Goal: Task Accomplishment & Management: Manage account settings

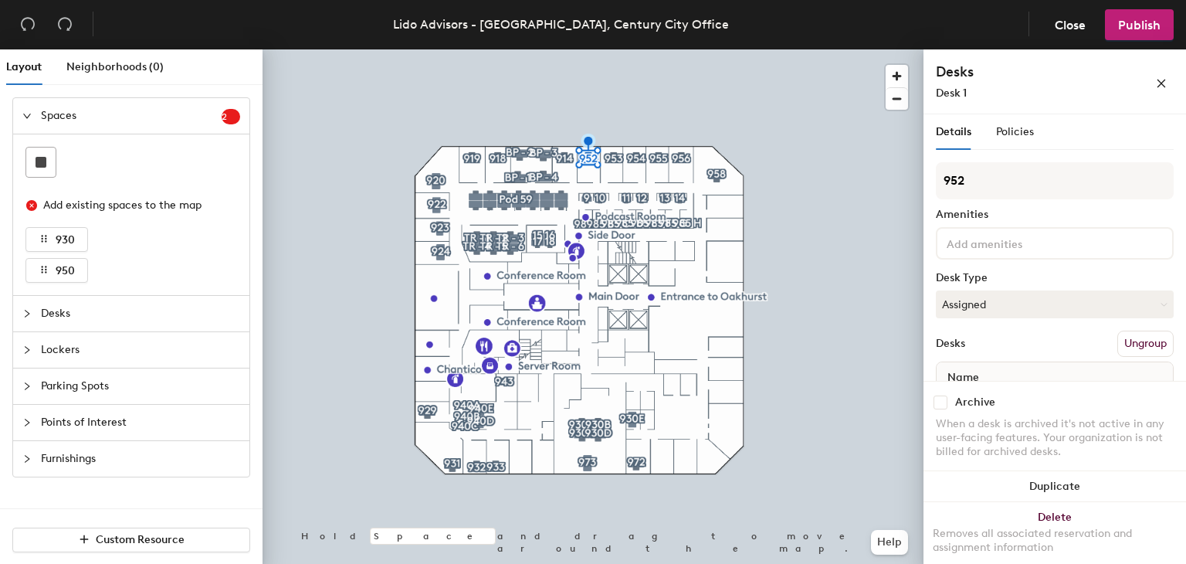
click at [1033, 133] on div "Details Policies" at bounding box center [1055, 132] width 238 height 36
click at [1004, 131] on span "Policies" at bounding box center [1015, 131] width 38 height 13
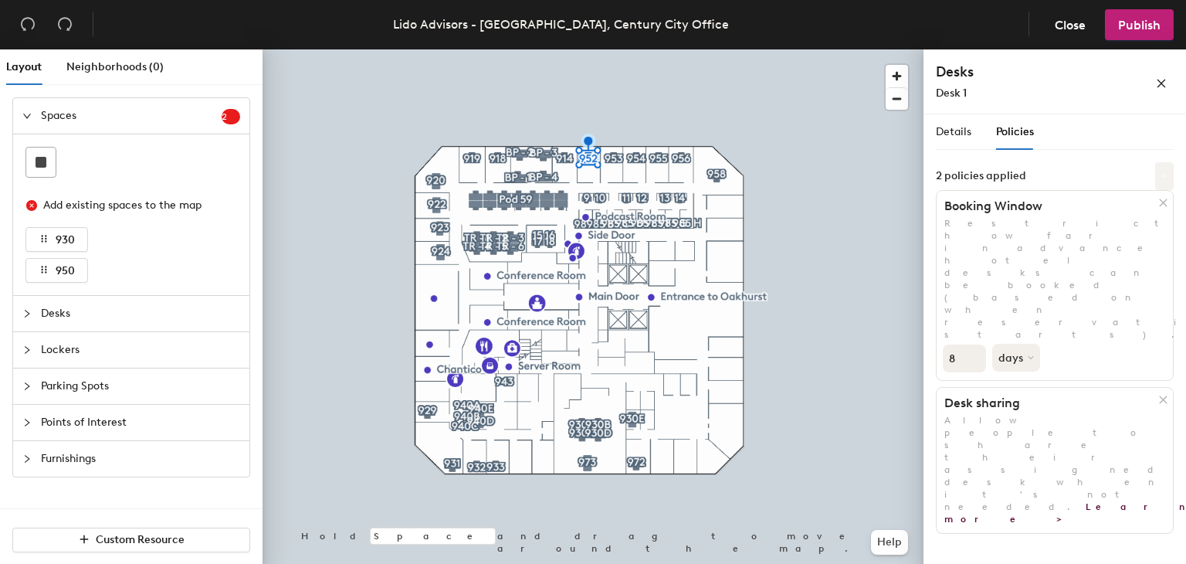
click at [1164, 176] on icon at bounding box center [1165, 176] width 8 height 8
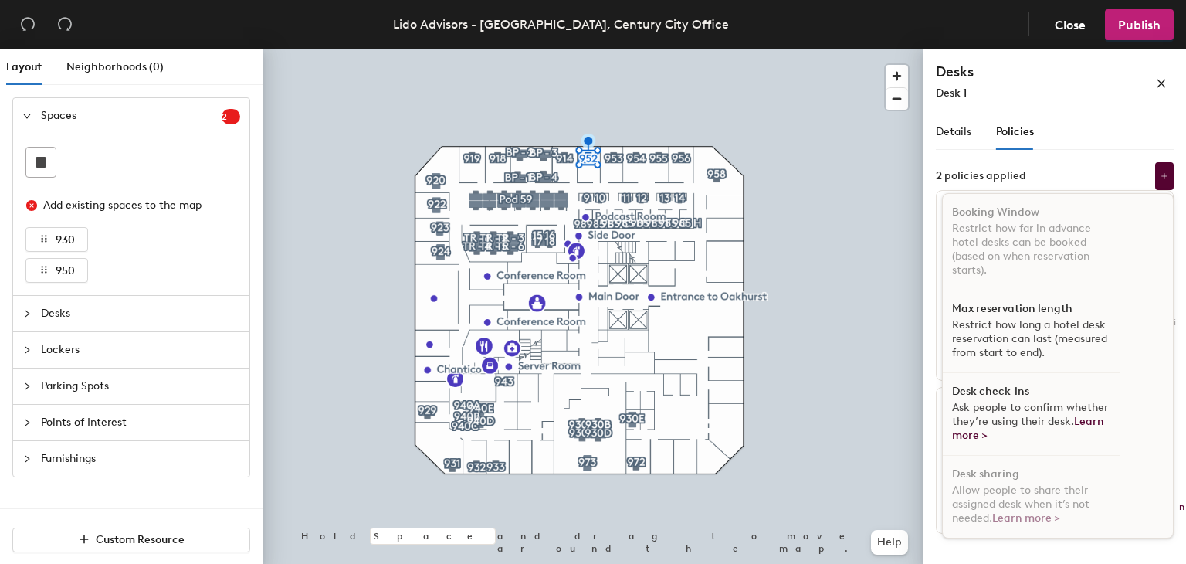
click at [1036, 395] on div "Desk check-ins Ask people to confirm whether they’re using their desk. Learn mo…" at bounding box center [1032, 414] width 178 height 83
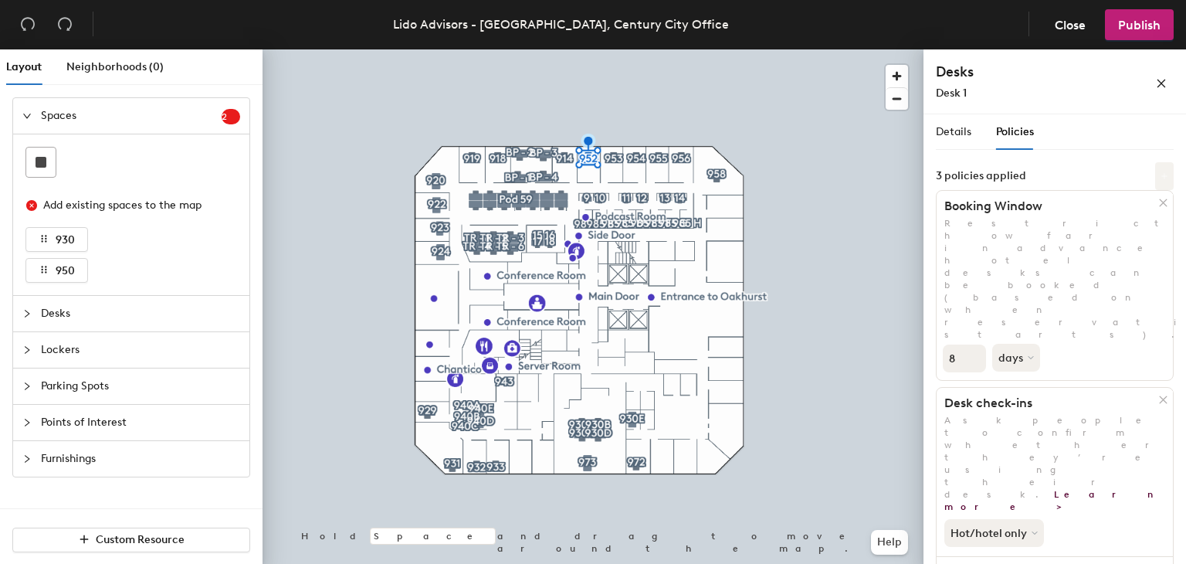
click at [1155, 175] on button at bounding box center [1164, 176] width 19 height 28
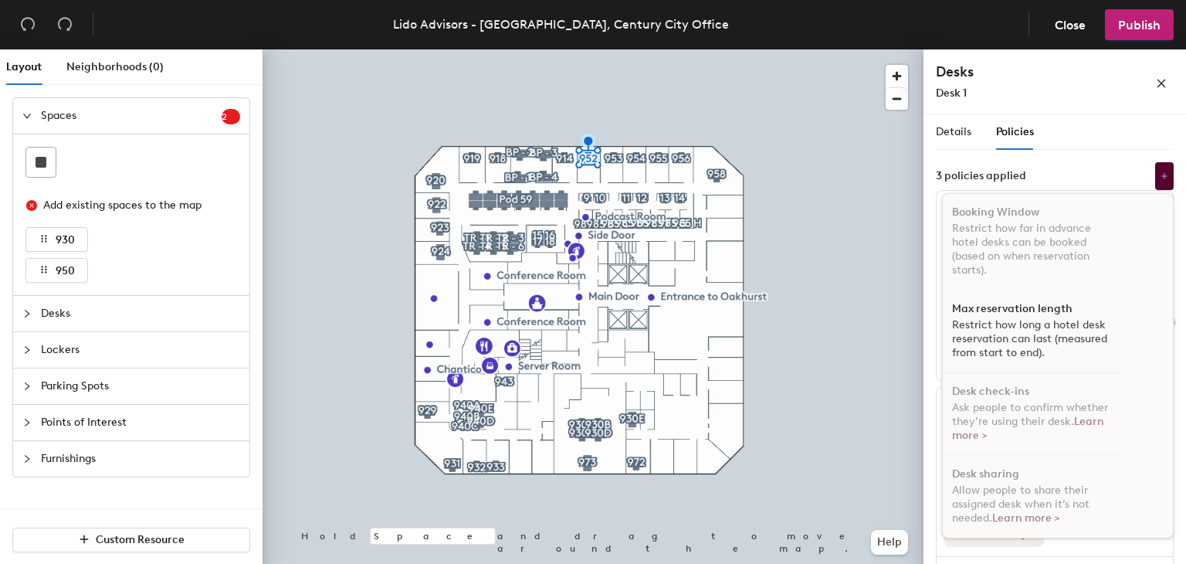
click at [1051, 305] on h1 "Max reservation length" at bounding box center [1012, 309] width 120 height 12
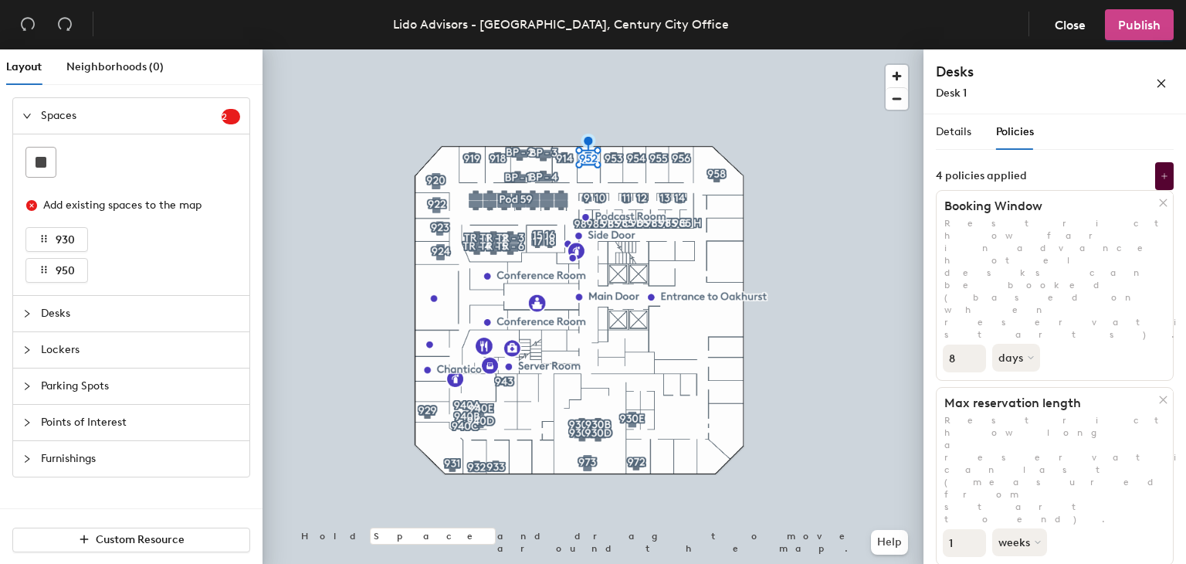
click at [1134, 22] on span "Publish" at bounding box center [1139, 25] width 42 height 15
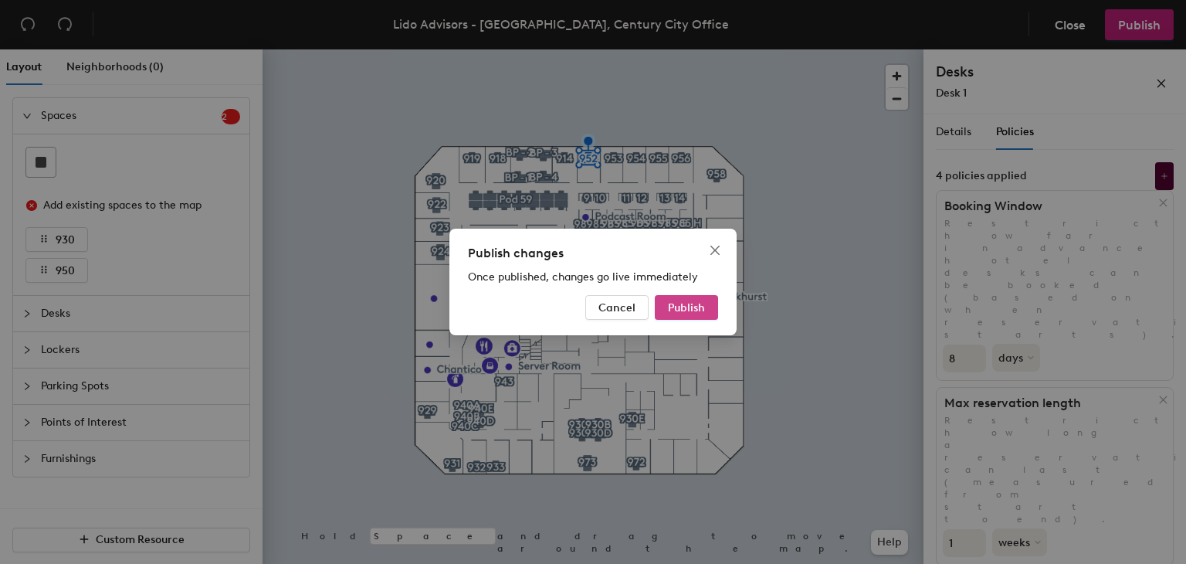
click at [687, 312] on span "Publish" at bounding box center [686, 307] width 37 height 13
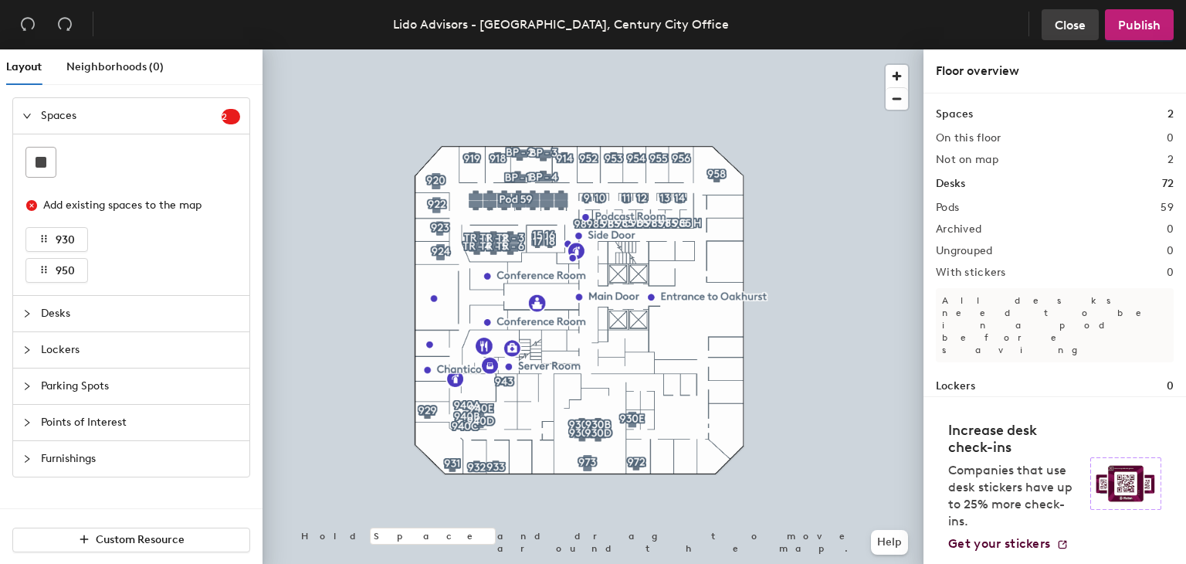
click at [1070, 29] on span "Close" at bounding box center [1070, 25] width 31 height 15
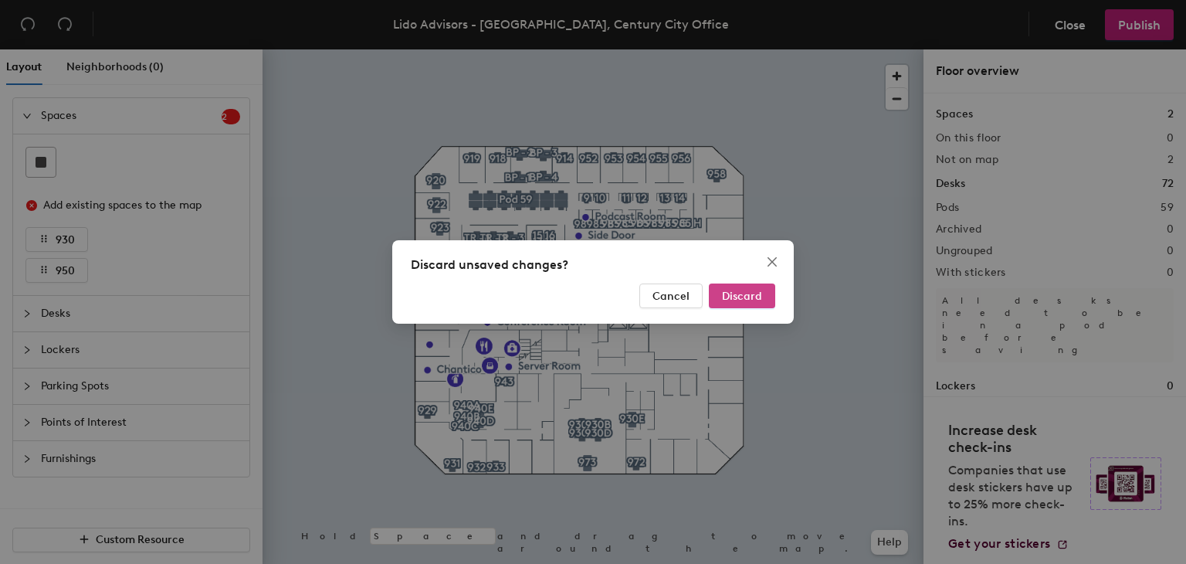
click at [731, 290] on span "Discard" at bounding box center [742, 296] width 40 height 13
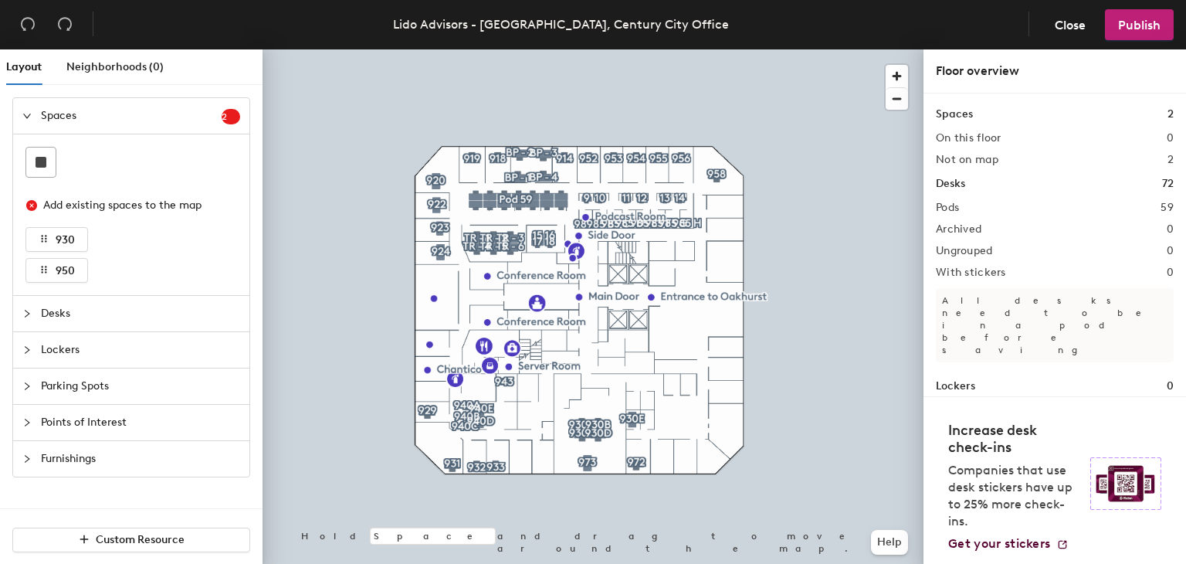
click at [175, 322] on span "Desks" at bounding box center [140, 314] width 199 height 36
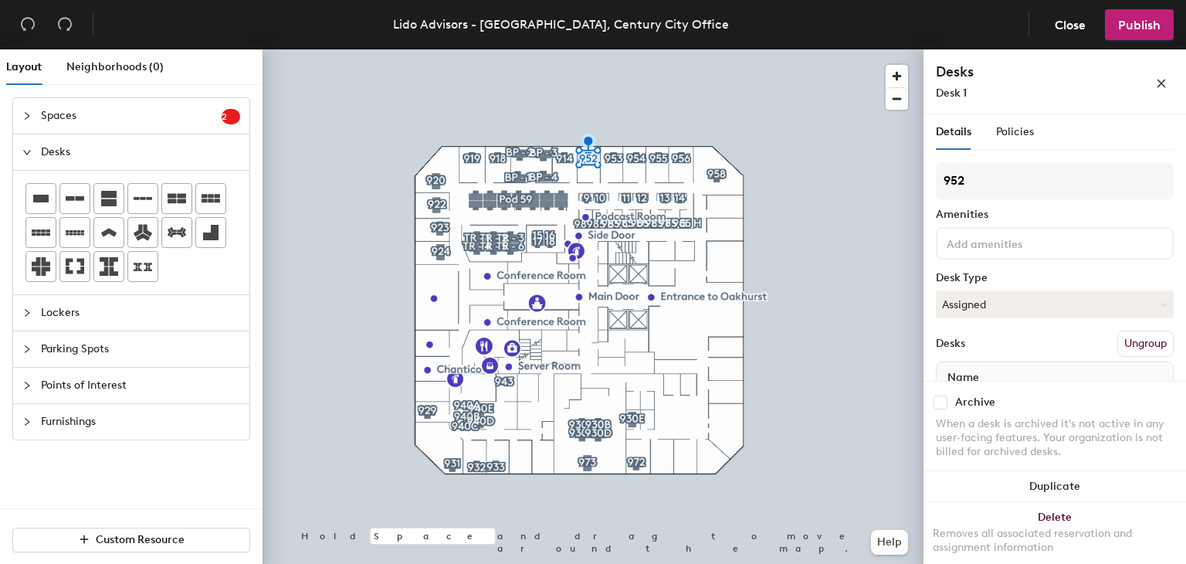
scroll to position [63, 0]
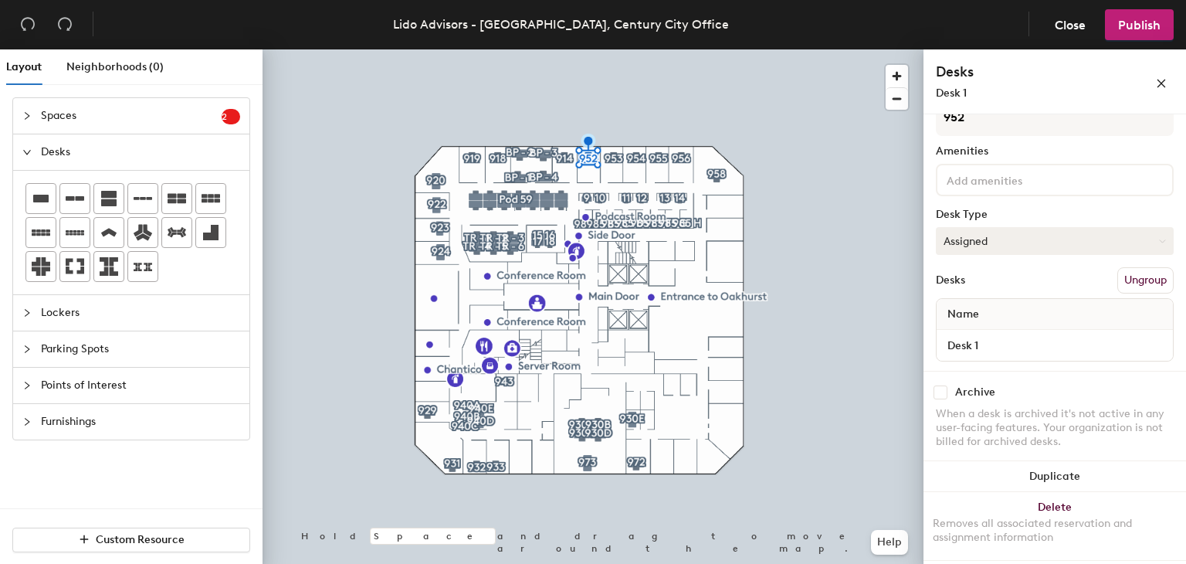
click at [1089, 243] on button "Assigned" at bounding box center [1055, 241] width 238 height 28
click at [1002, 310] on div "Hot" at bounding box center [1014, 311] width 154 height 23
click at [1121, 19] on span "Publish" at bounding box center [1139, 25] width 42 height 15
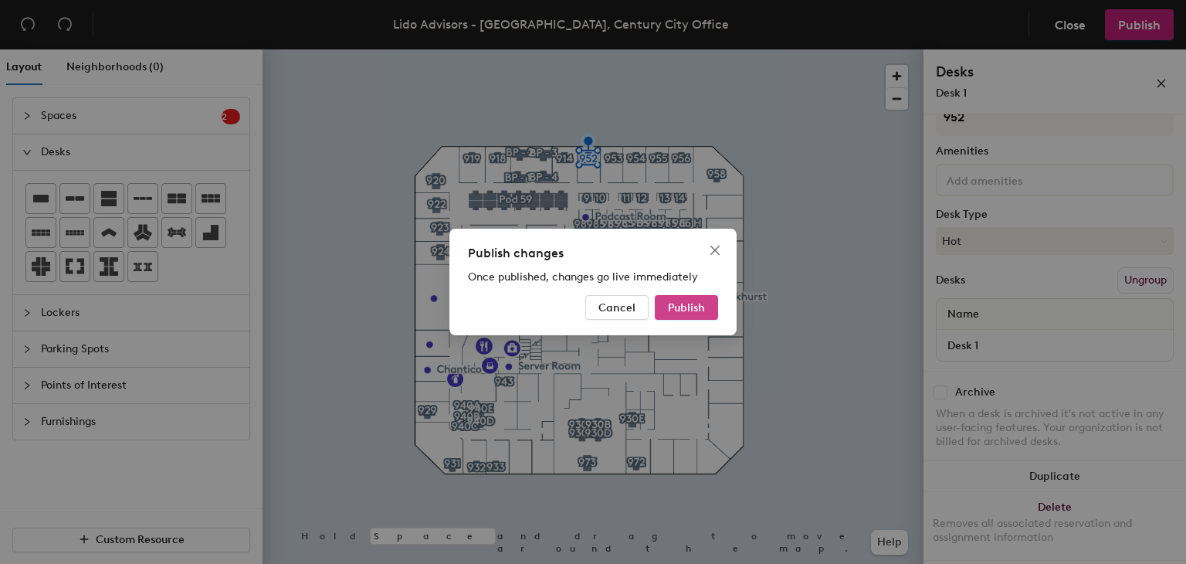
click at [685, 303] on span "Publish" at bounding box center [686, 307] width 37 height 13
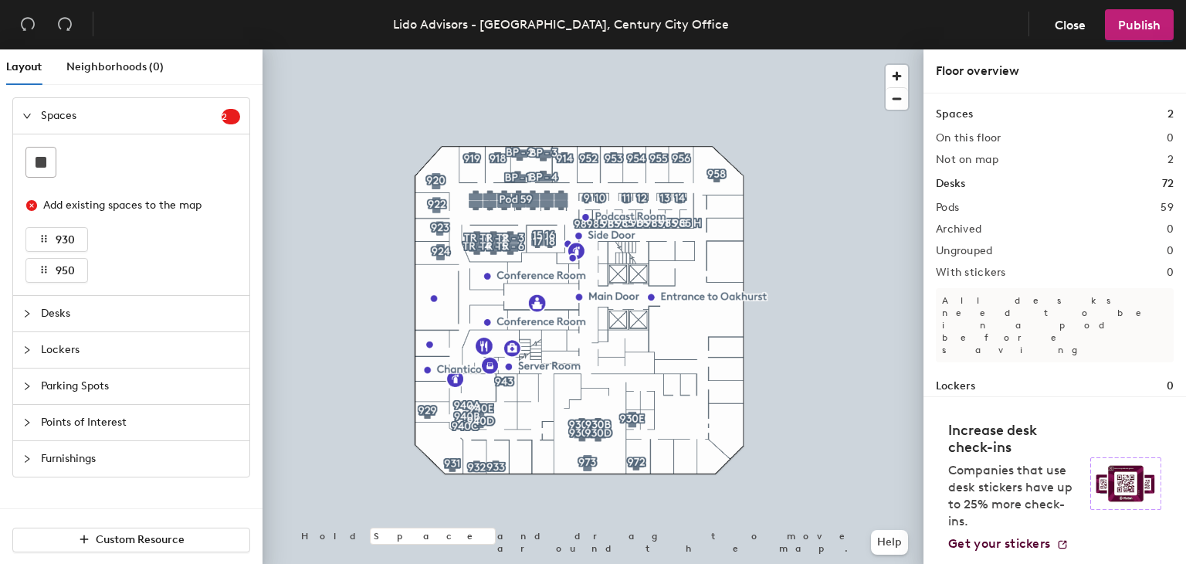
click at [950, 185] on h1 "Desks" at bounding box center [950, 183] width 29 height 17
click at [83, 311] on span "Desks" at bounding box center [140, 314] width 199 height 36
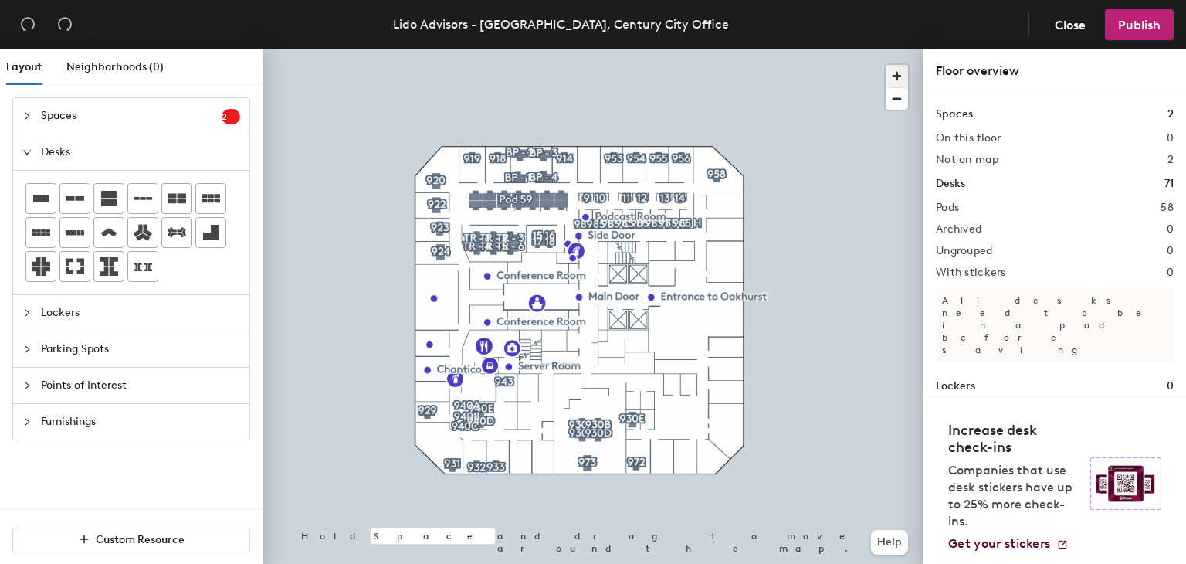
click at [905, 80] on span "button" at bounding box center [897, 76] width 22 height 22
click at [670, 563] on html "Skip navigation Schedule Office People Analytics Visits Deliveries Services Man…" at bounding box center [593, 282] width 1186 height 564
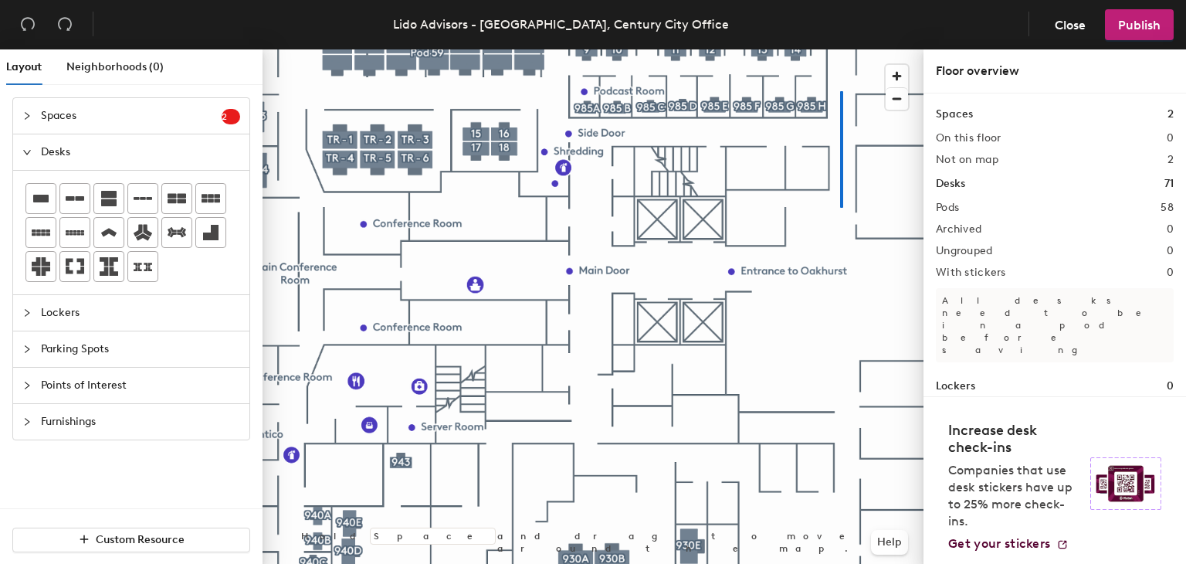
click at [839, 49] on div at bounding box center [593, 49] width 661 height 0
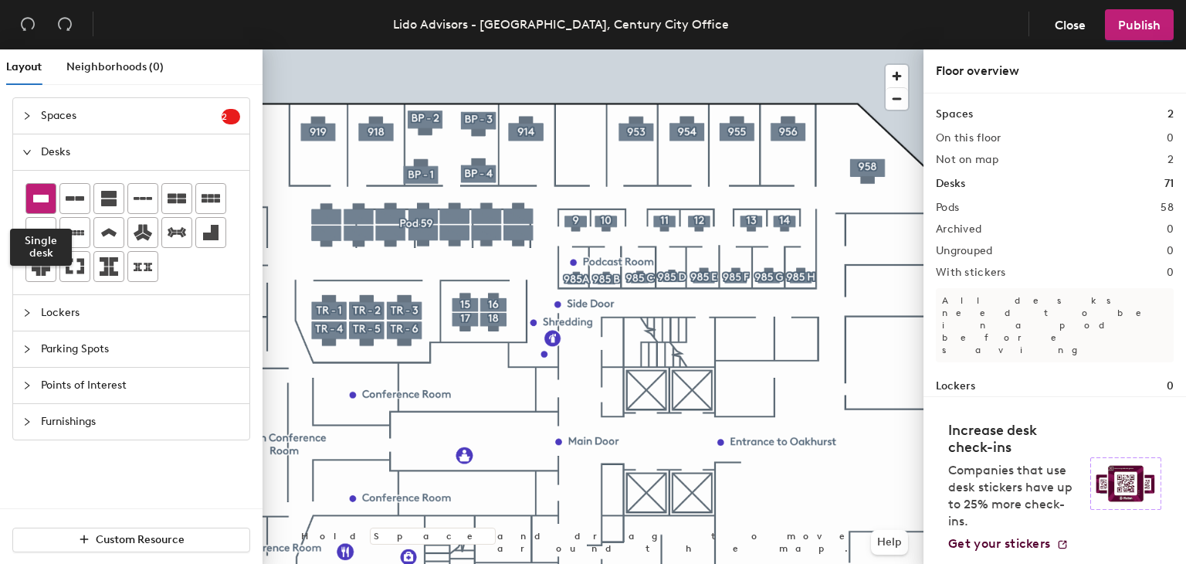
click at [51, 195] on div at bounding box center [40, 198] width 29 height 29
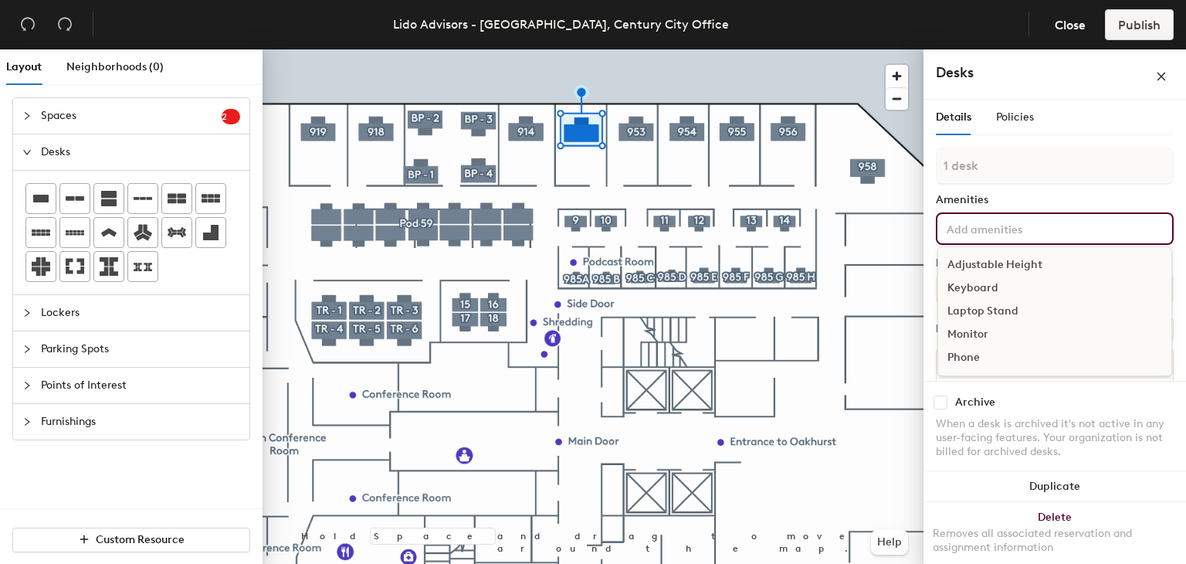
click at [1066, 226] on input at bounding box center [1013, 228] width 139 height 19
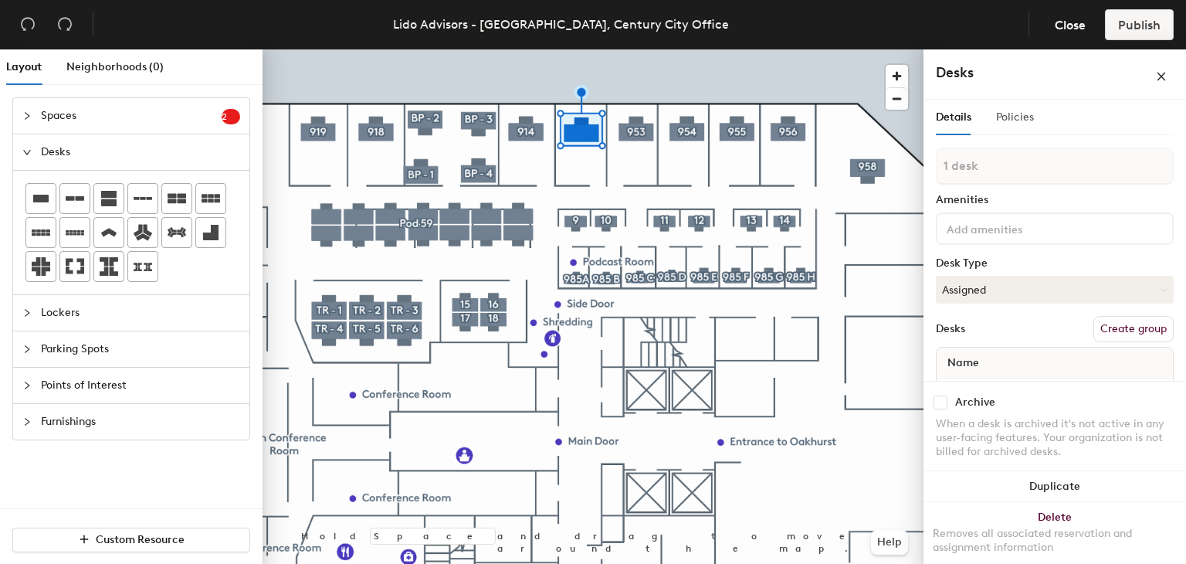
click at [1019, 127] on div "Policies" at bounding box center [1015, 118] width 38 height 36
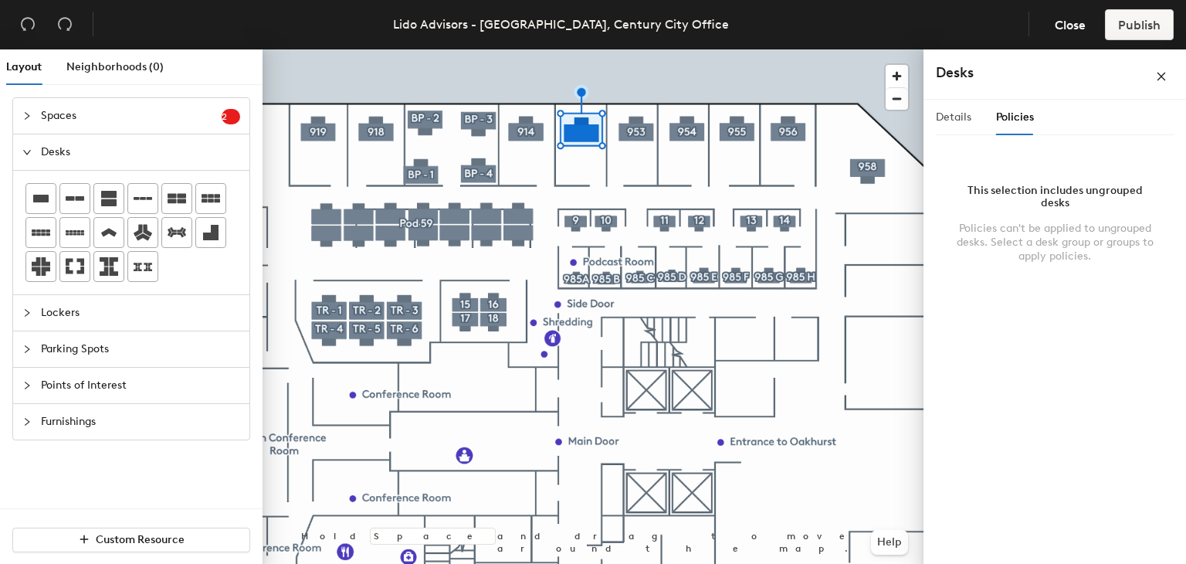
click at [962, 127] on div "Details" at bounding box center [954, 118] width 36 height 36
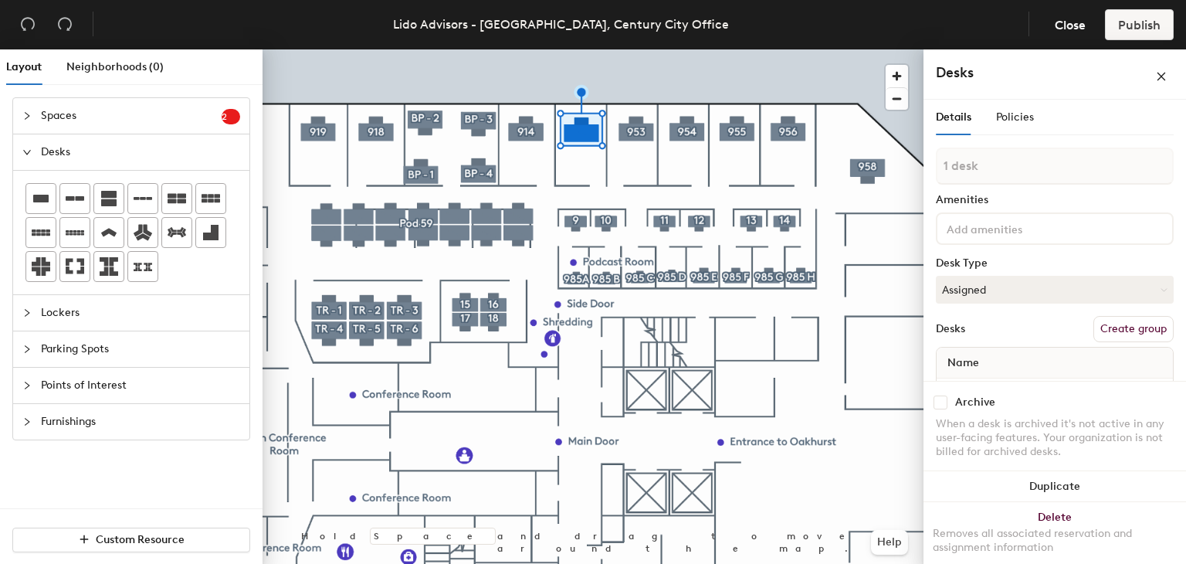
click at [1104, 323] on button "Create group" at bounding box center [1133, 329] width 80 height 26
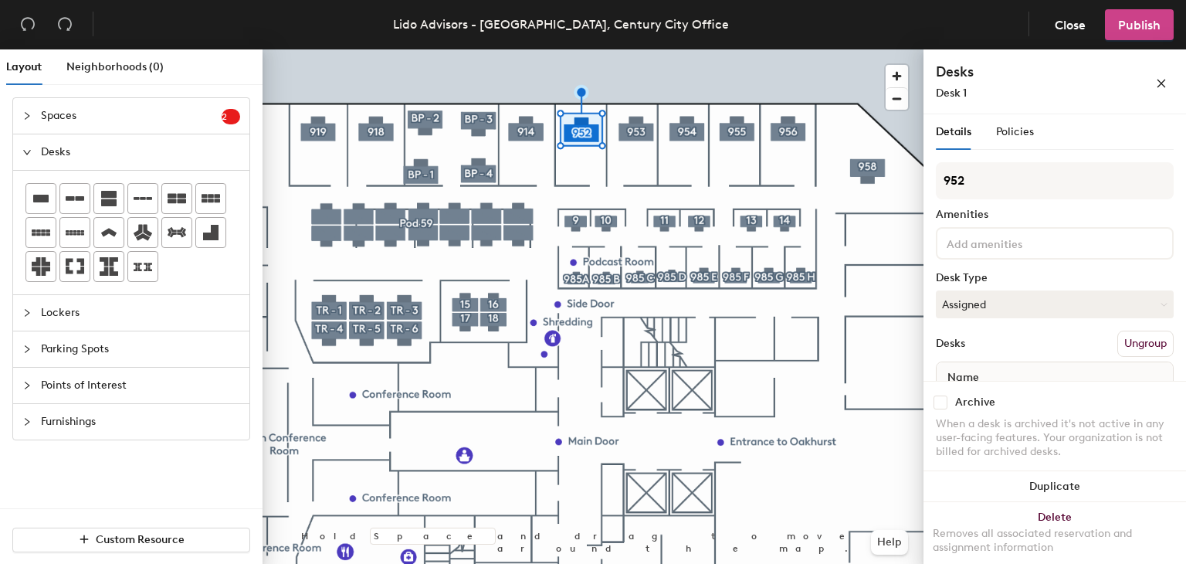
type input "952"
click at [1137, 29] on span "Publish" at bounding box center [1139, 25] width 42 height 15
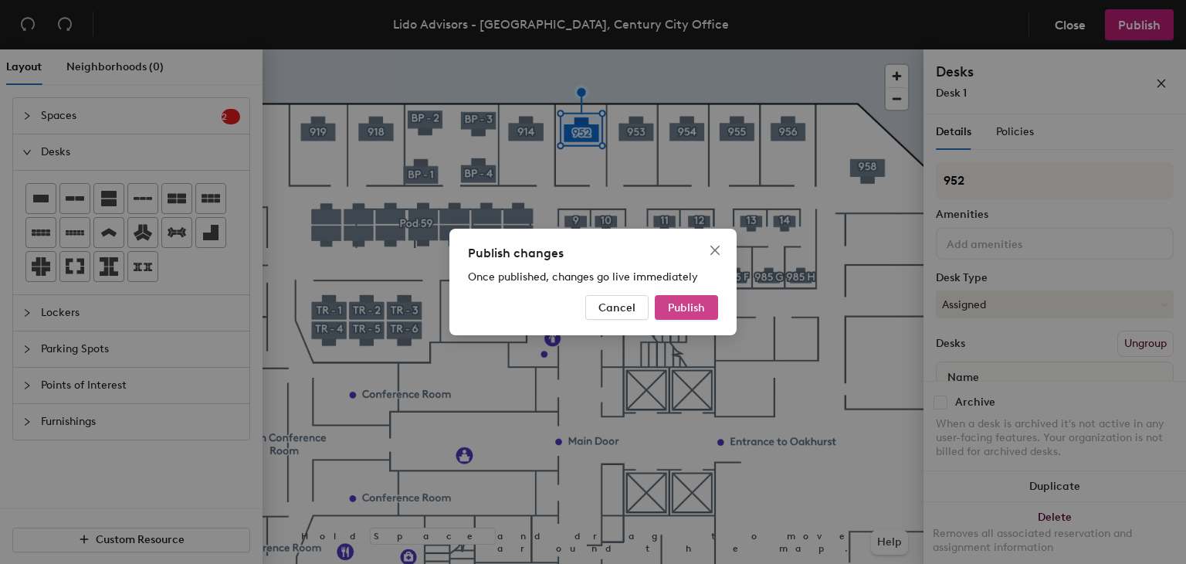
click at [692, 309] on span "Publish" at bounding box center [686, 307] width 37 height 13
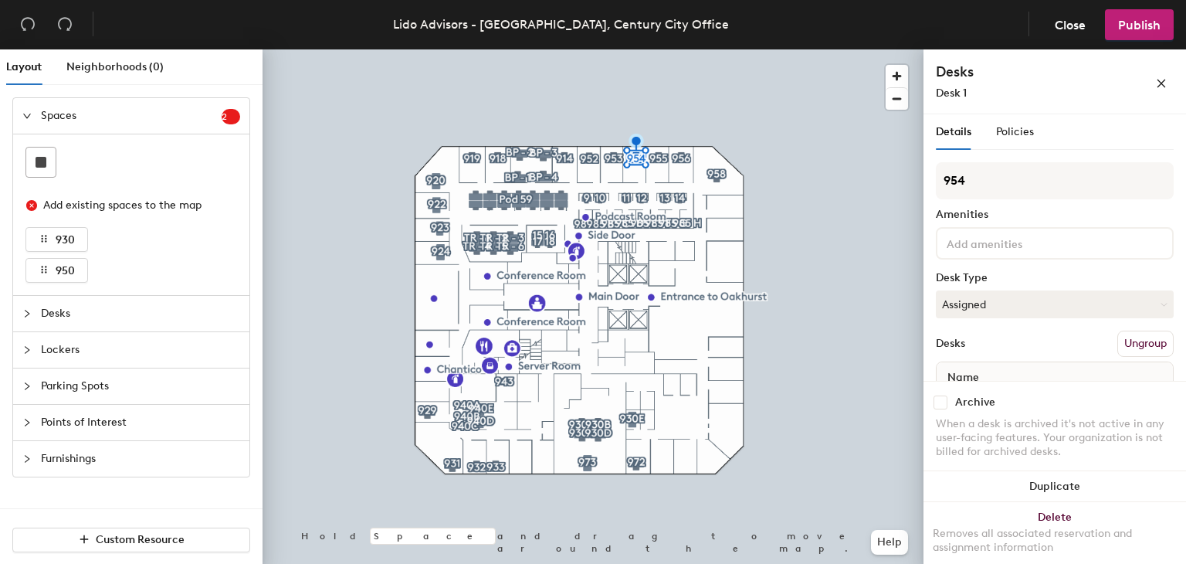
click at [1141, 339] on button "Ungroup" at bounding box center [1145, 344] width 56 height 26
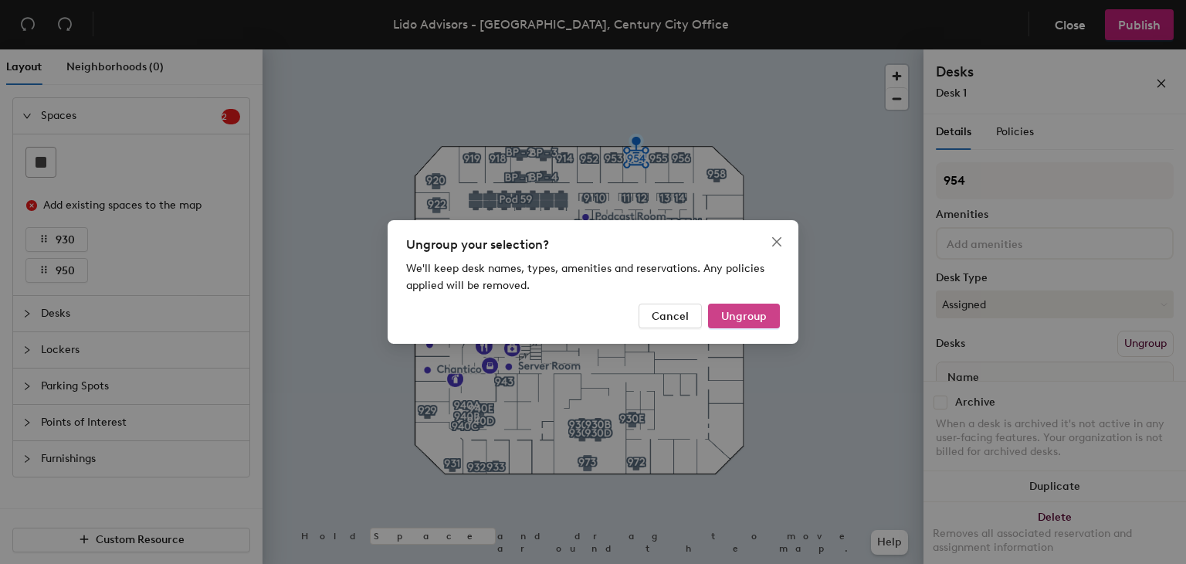
click at [760, 312] on span "Ungroup" at bounding box center [744, 316] width 46 height 13
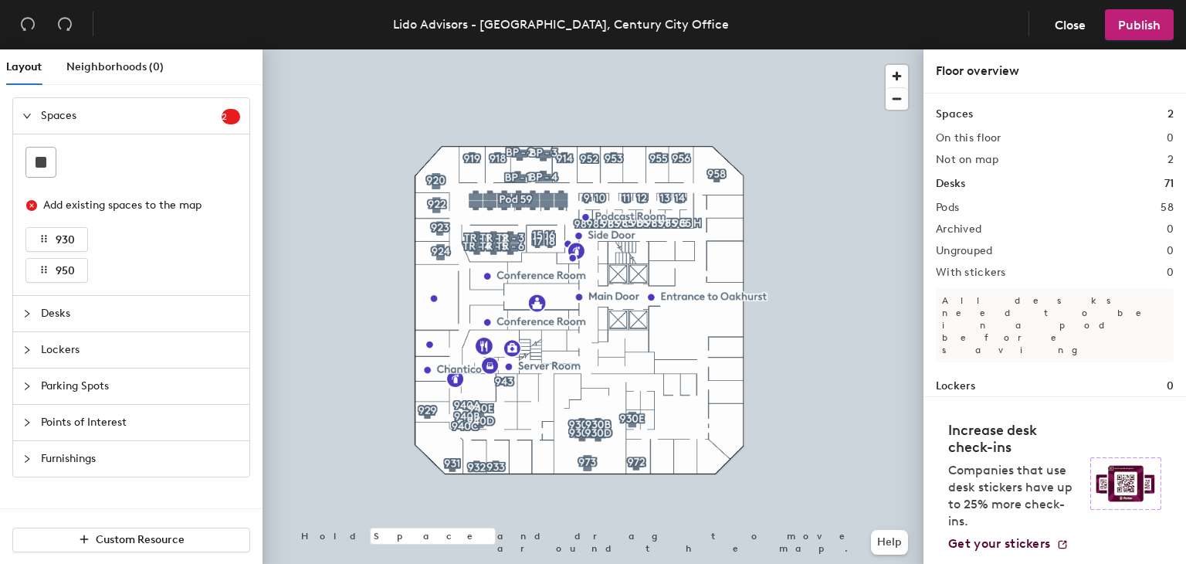
click at [87, 309] on span "Desks" at bounding box center [140, 314] width 199 height 36
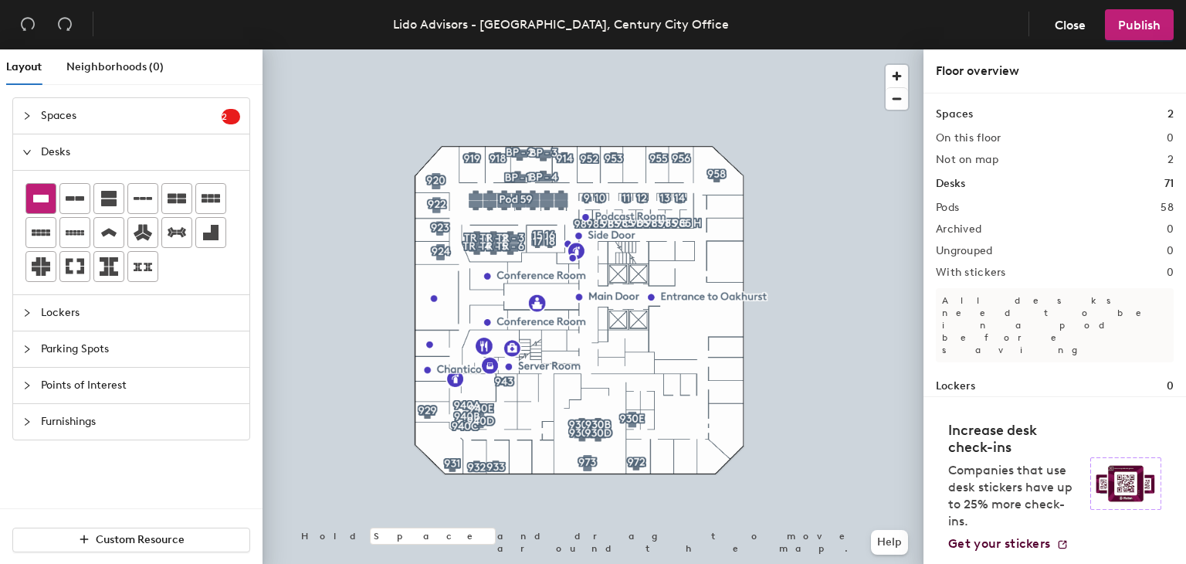
click at [49, 195] on icon at bounding box center [41, 198] width 19 height 19
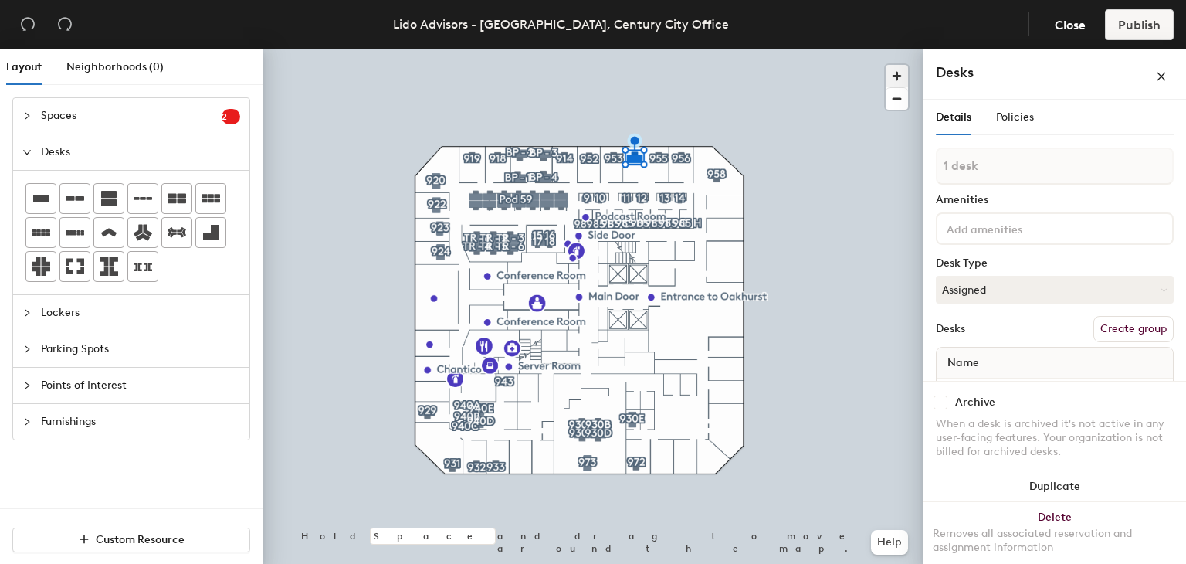
click at [892, 71] on span "button" at bounding box center [897, 76] width 22 height 22
click at [538, 563] on html "Skip navigation Schedule Office People Analytics Visits Deliveries Services Man…" at bounding box center [593, 282] width 1186 height 564
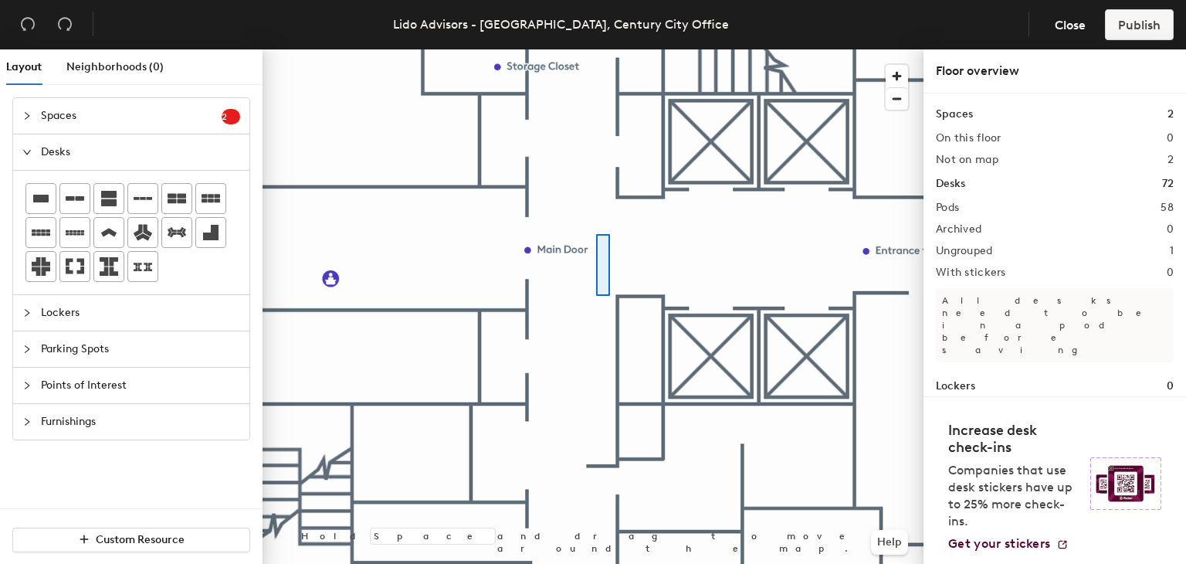
click at [534, 563] on html "Skip navigation Schedule Office People Analytics Visits Deliveries Services Man…" at bounding box center [593, 282] width 1186 height 564
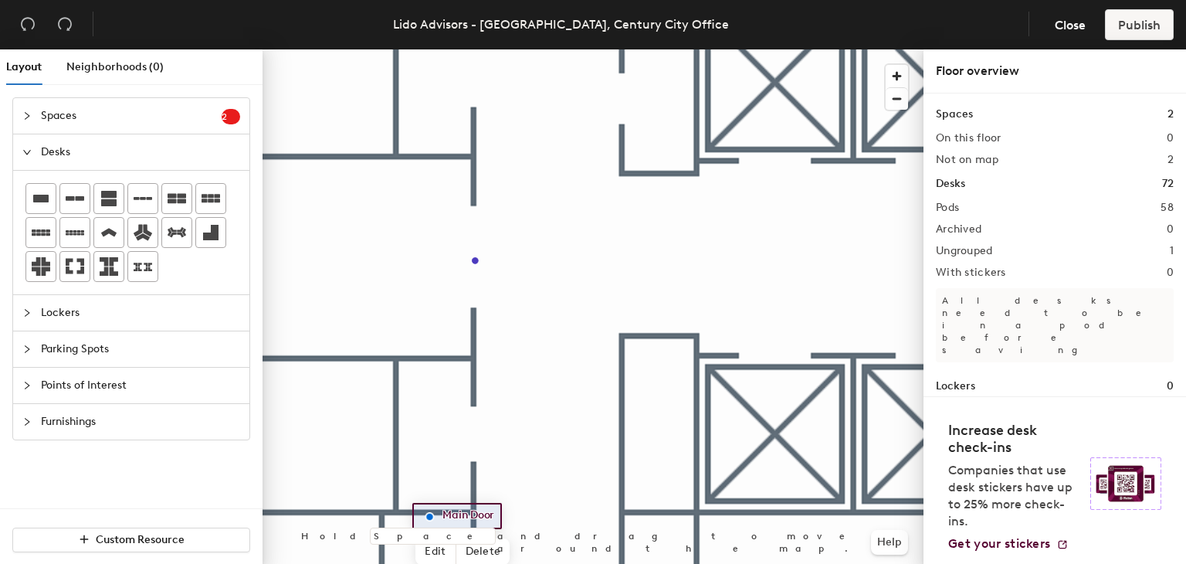
click at [622, 563] on html "Skip navigation Schedule Office People Analytics Visits Deliveries Services Man…" at bounding box center [593, 282] width 1186 height 564
click at [649, 563] on html "Skip navigation Schedule Office People Analytics Visits Deliveries Services Man…" at bounding box center [593, 282] width 1186 height 564
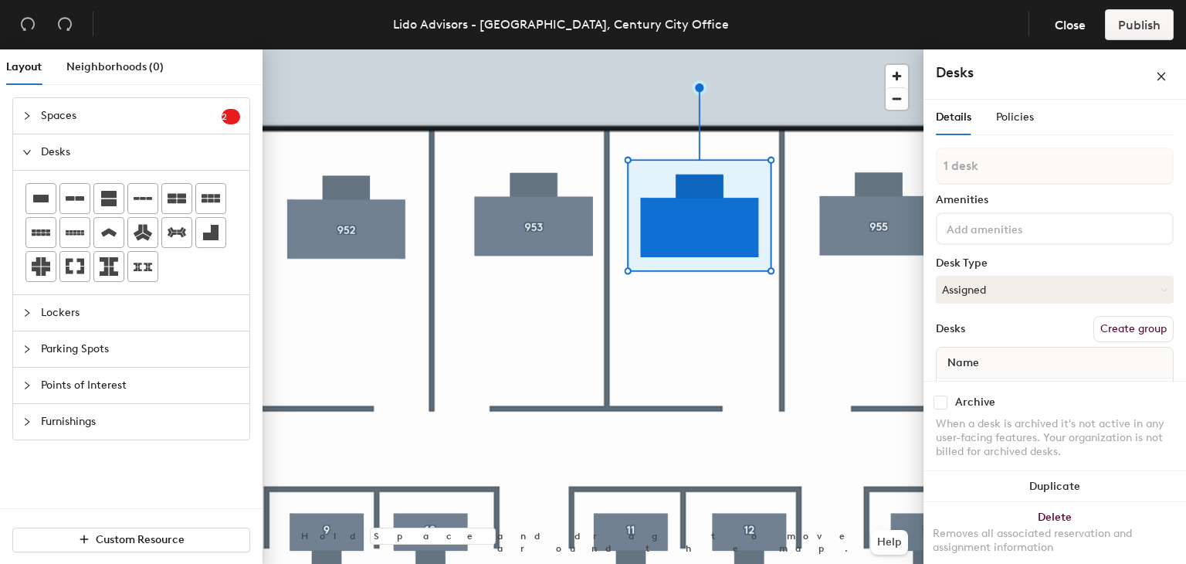
scroll to position [49, 0]
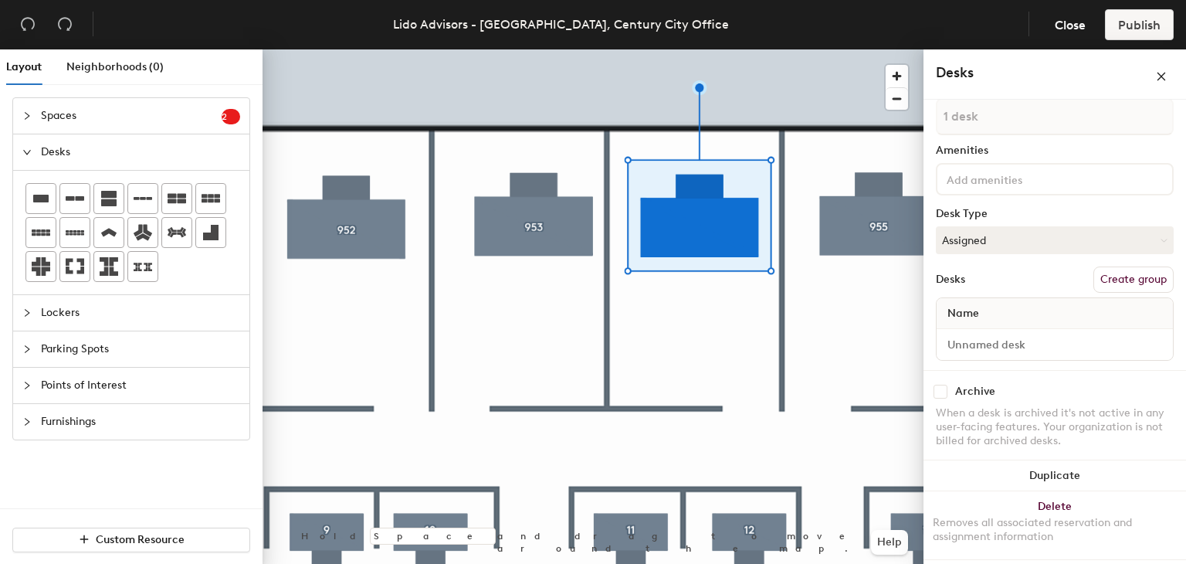
click at [1032, 313] on div "Name" at bounding box center [1055, 313] width 236 height 31
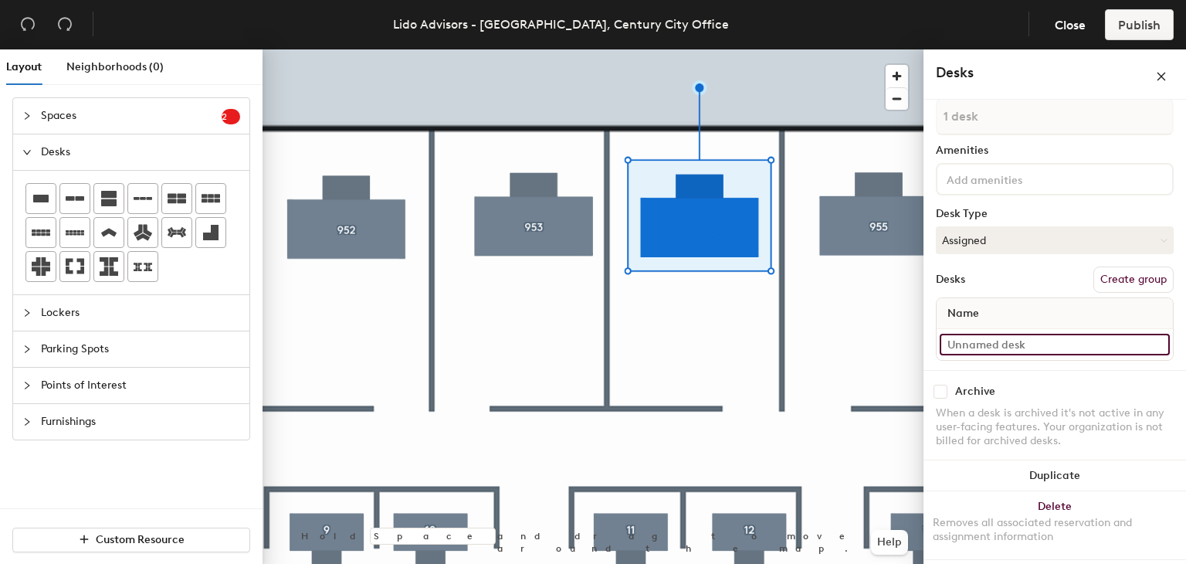
click at [1084, 341] on input at bounding box center [1055, 345] width 230 height 22
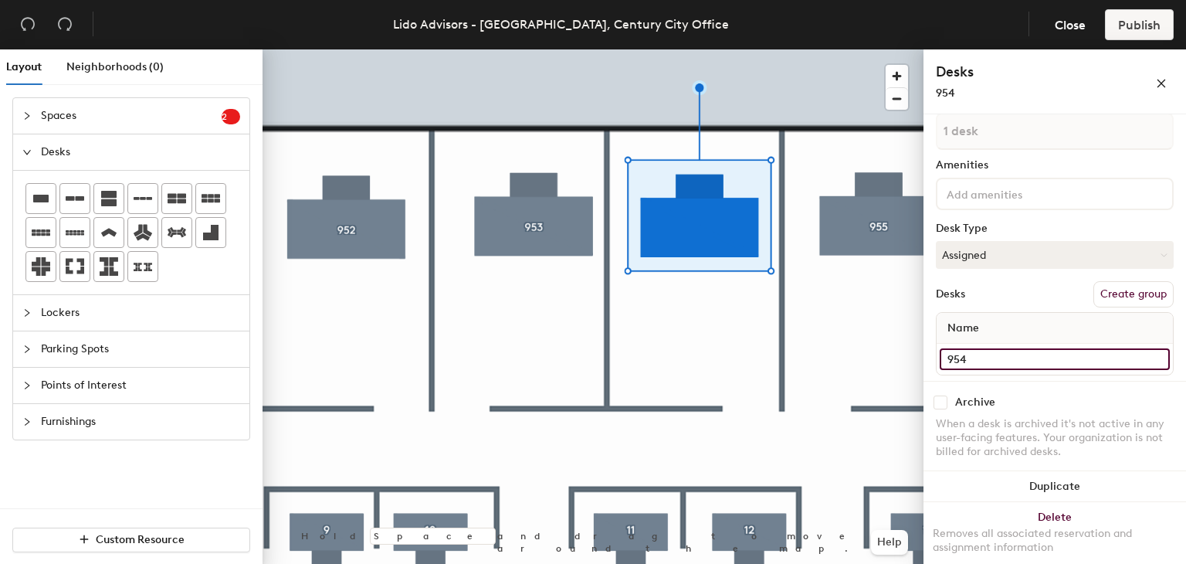
type input "954"
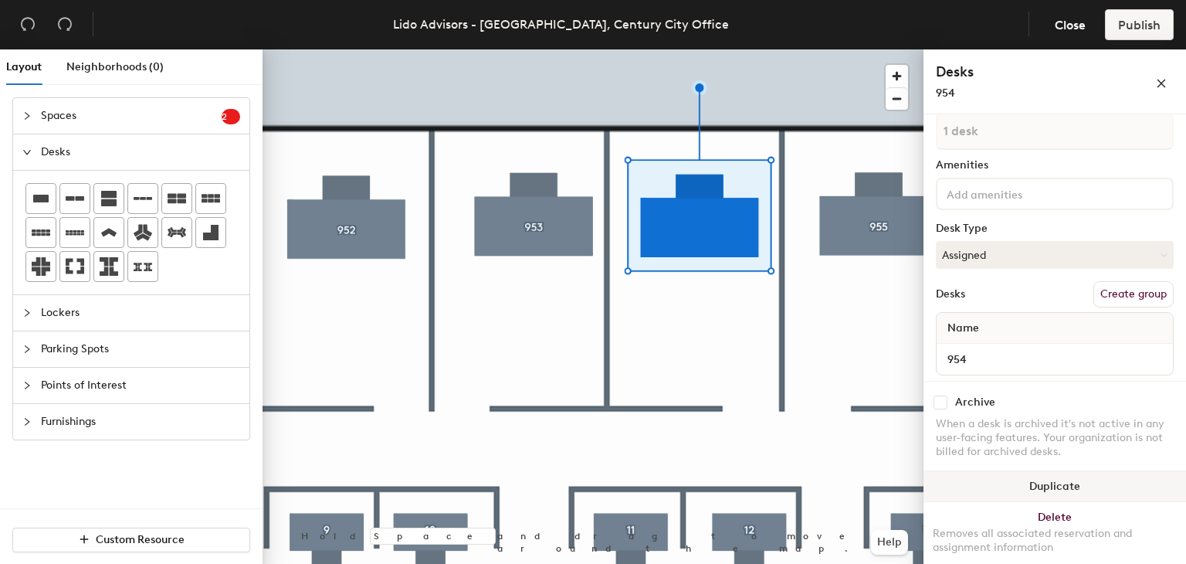
scroll to position [63, 0]
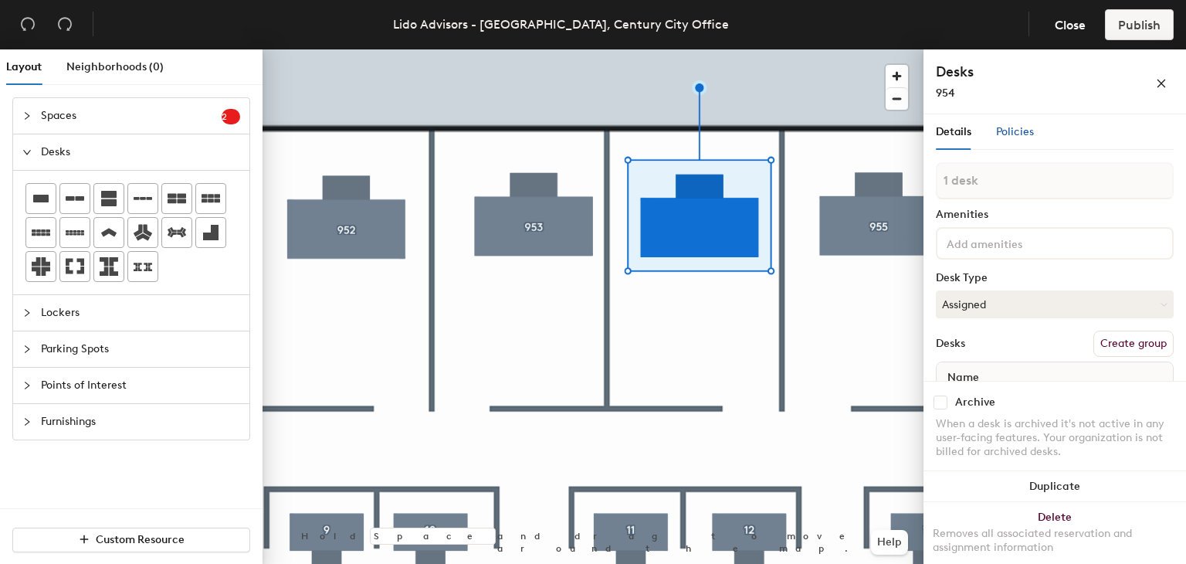
click at [1019, 134] on span "Policies" at bounding box center [1015, 131] width 38 height 13
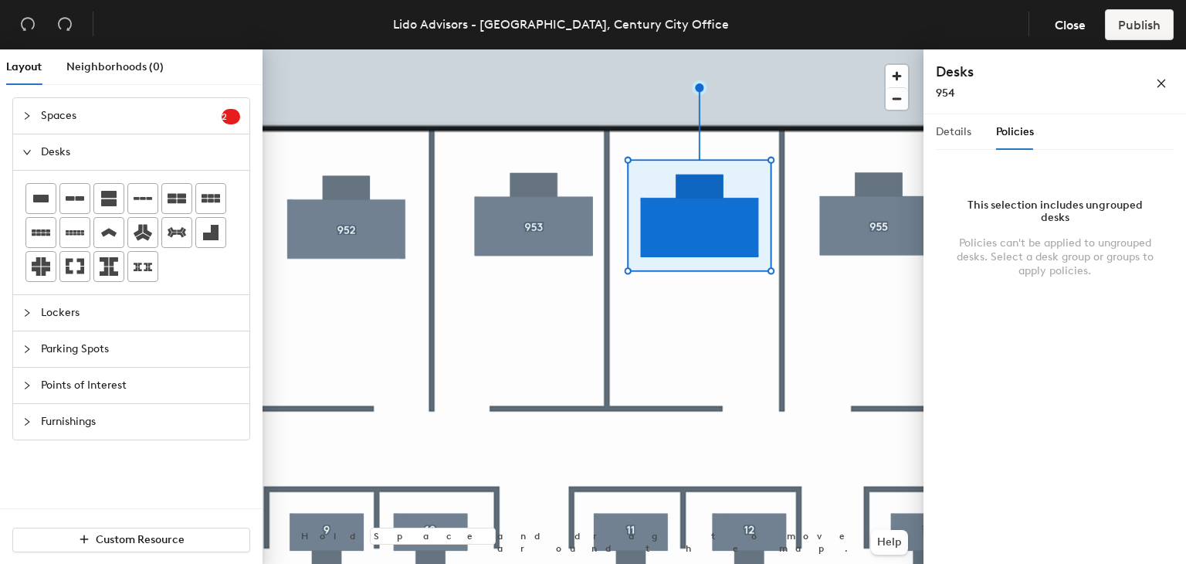
click at [967, 141] on div "Details" at bounding box center [954, 132] width 36 height 36
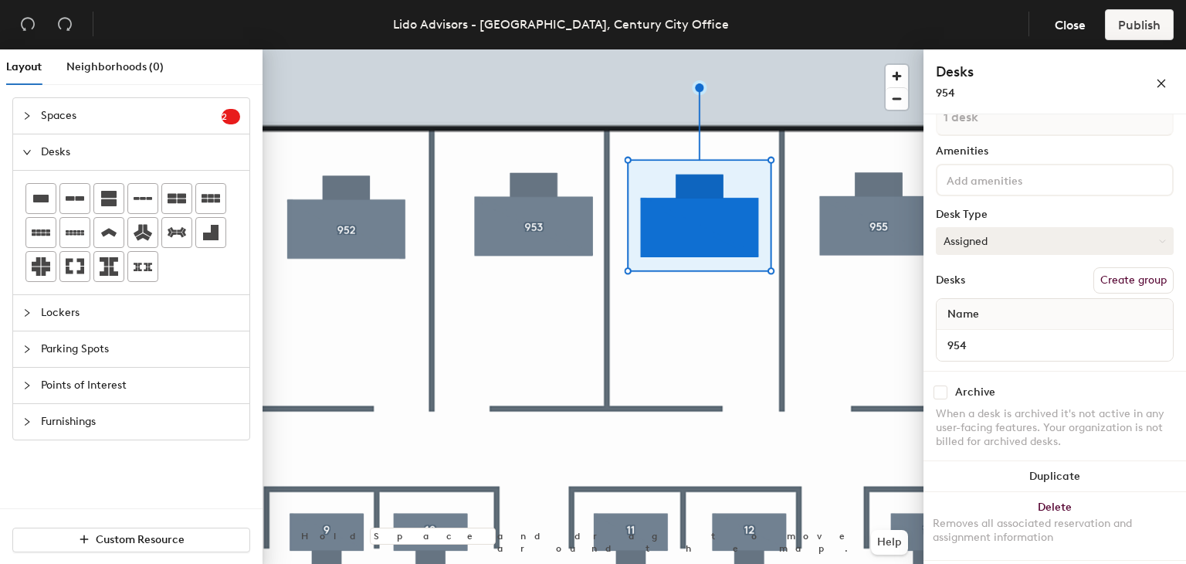
scroll to position [0, 0]
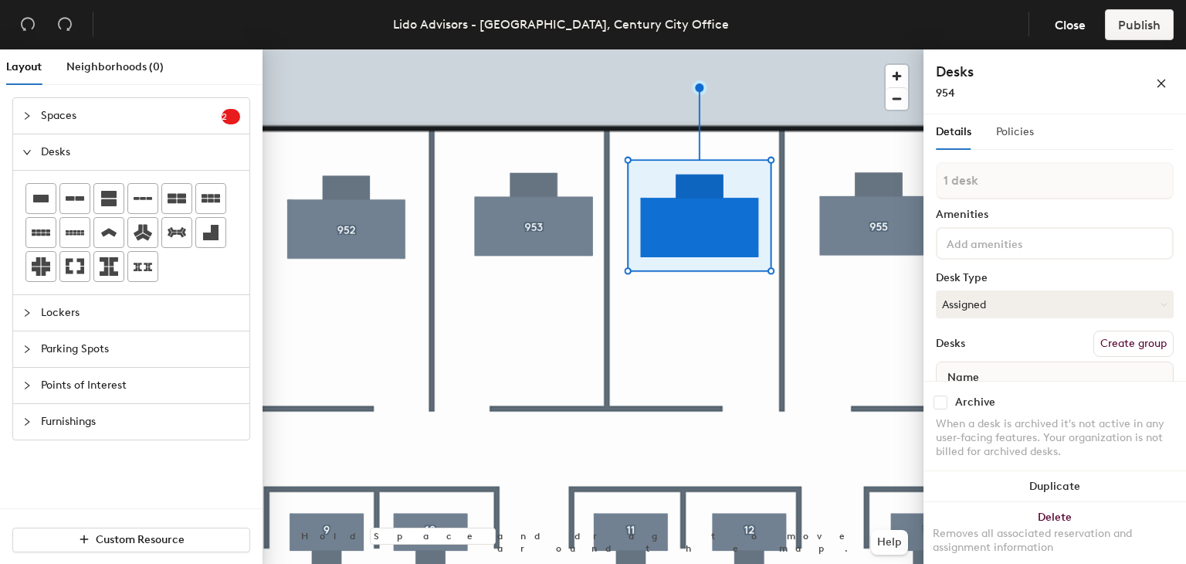
click at [996, 144] on div "Policies" at bounding box center [1015, 132] width 38 height 36
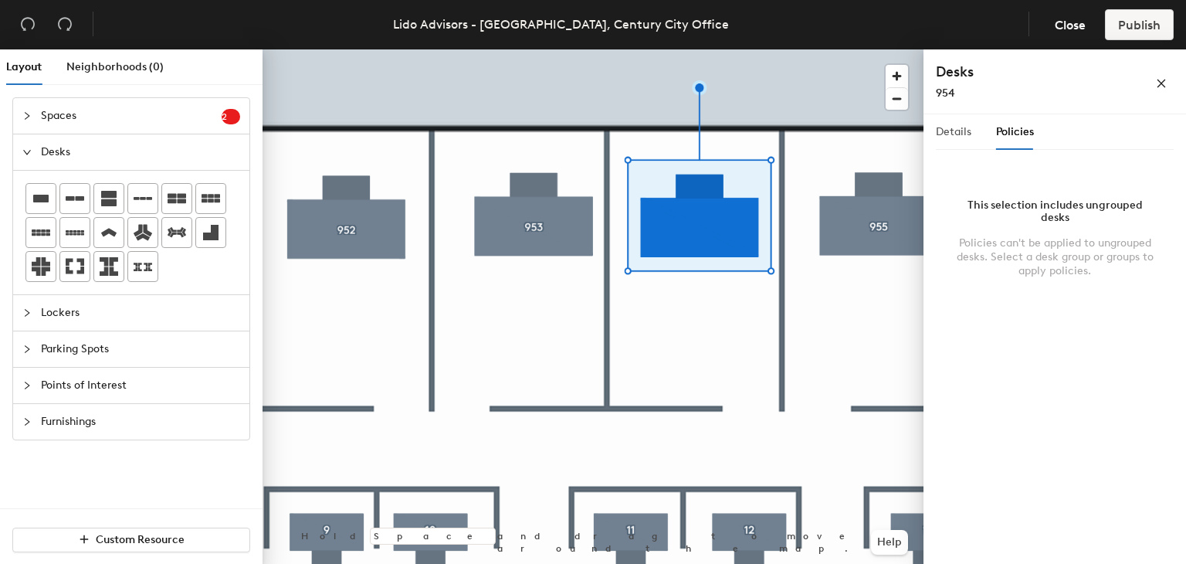
click at [964, 142] on div "Details" at bounding box center [954, 132] width 36 height 36
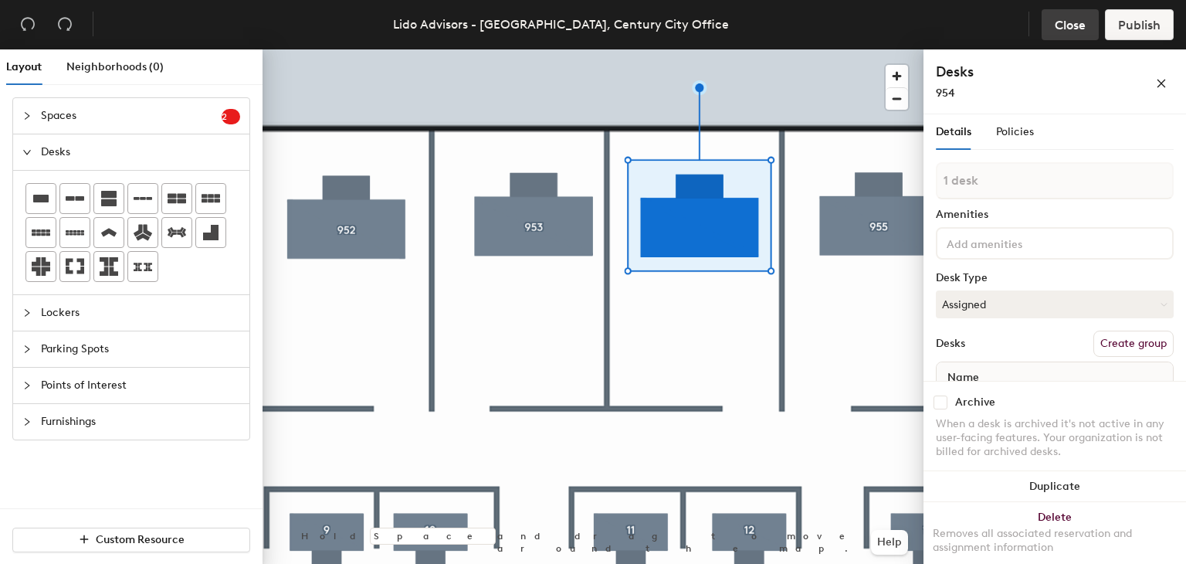
click at [1075, 26] on span "Close" at bounding box center [1070, 25] width 31 height 15
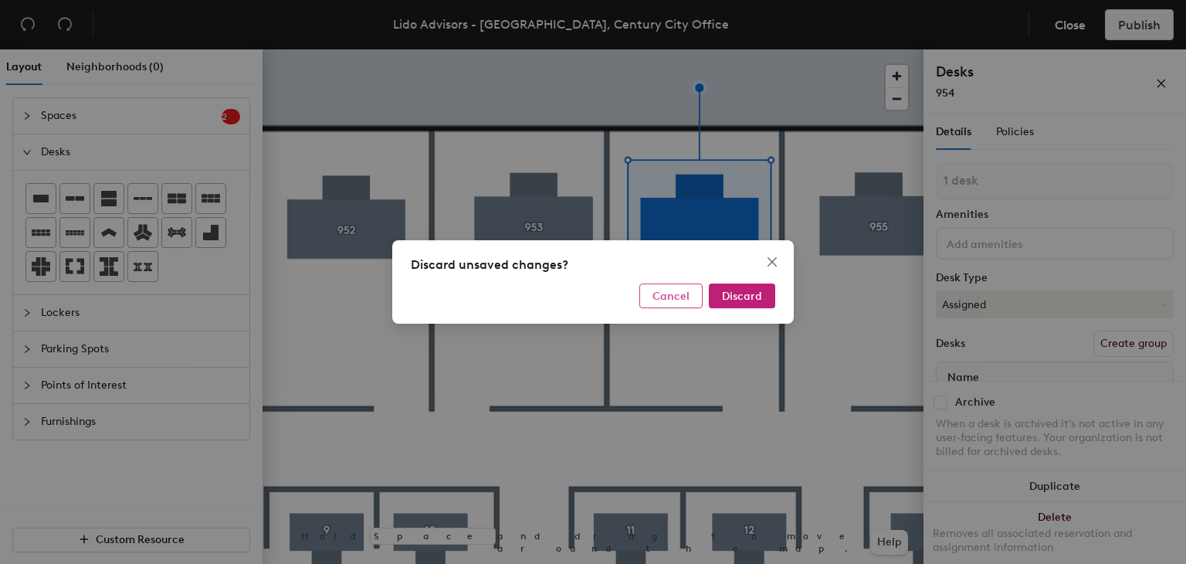
click at [676, 290] on span "Cancel" at bounding box center [671, 296] width 37 height 13
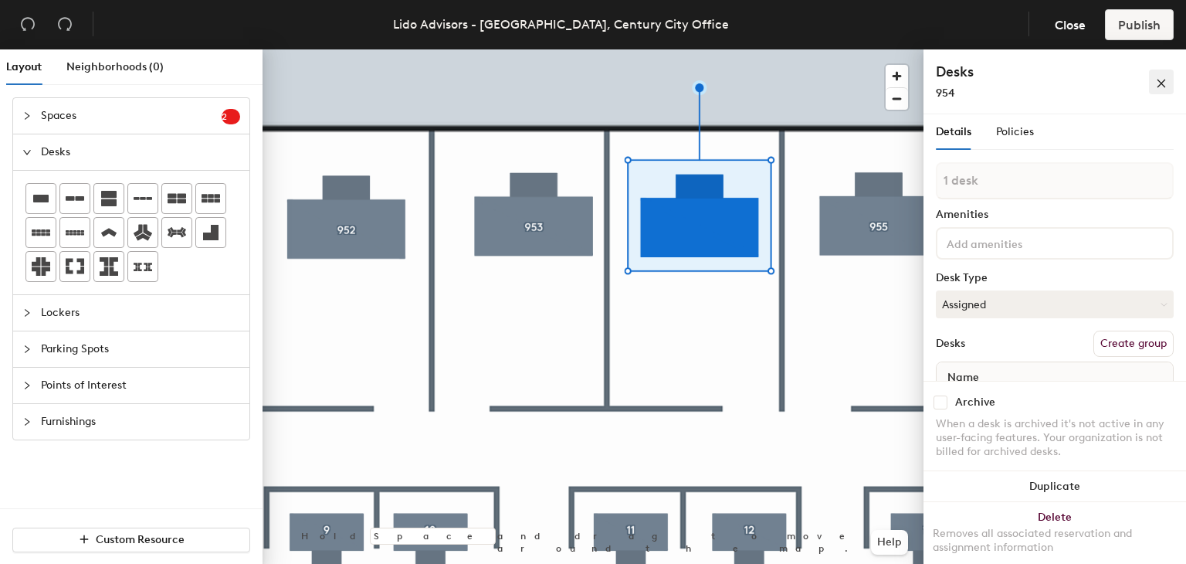
click at [1167, 84] on button "button" at bounding box center [1161, 82] width 25 height 25
click at [1034, 229] on div at bounding box center [1055, 243] width 238 height 32
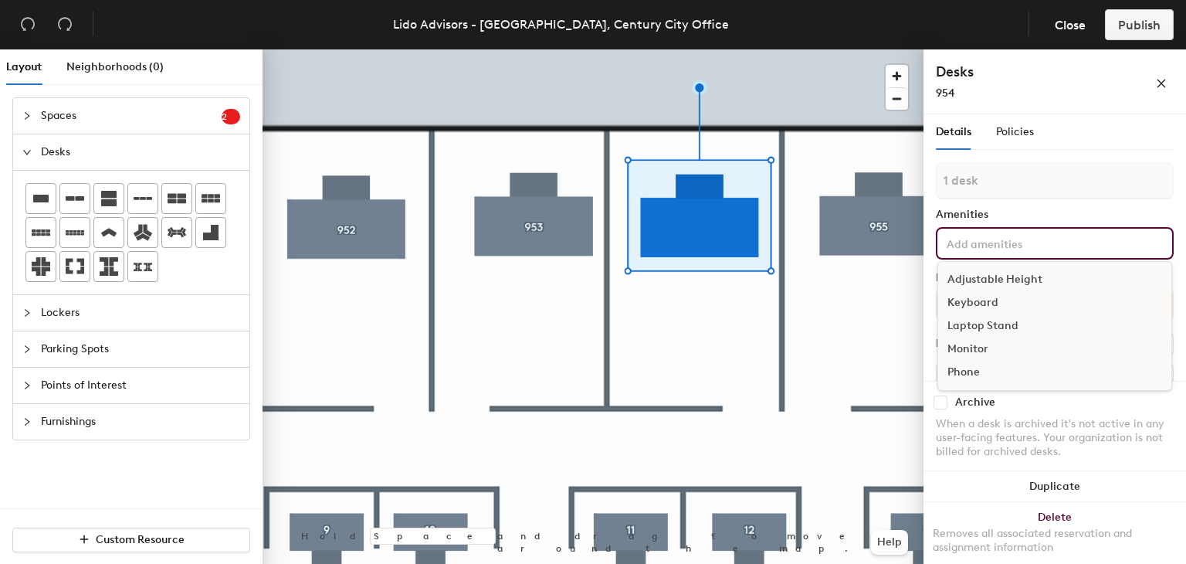
click at [1038, 283] on div "Adjustable Height" at bounding box center [1054, 279] width 233 height 23
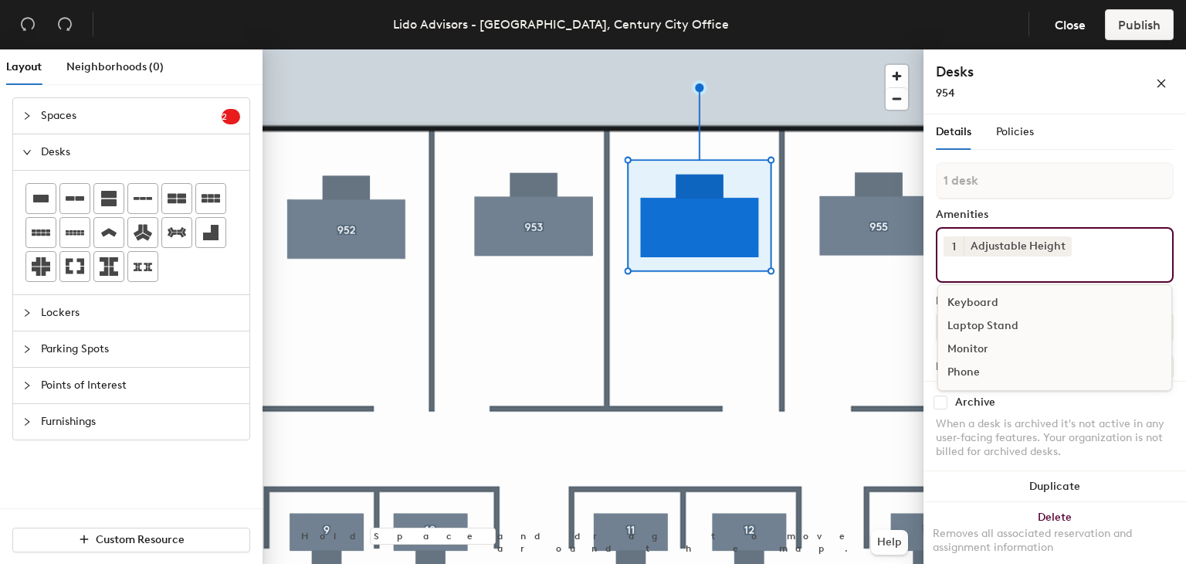
click at [926, 282] on div "Details Policies 1 desk Amenities 1 Adjustable Height Keyboard Laptop Stand Mon…" at bounding box center [1055, 342] width 263 height 456
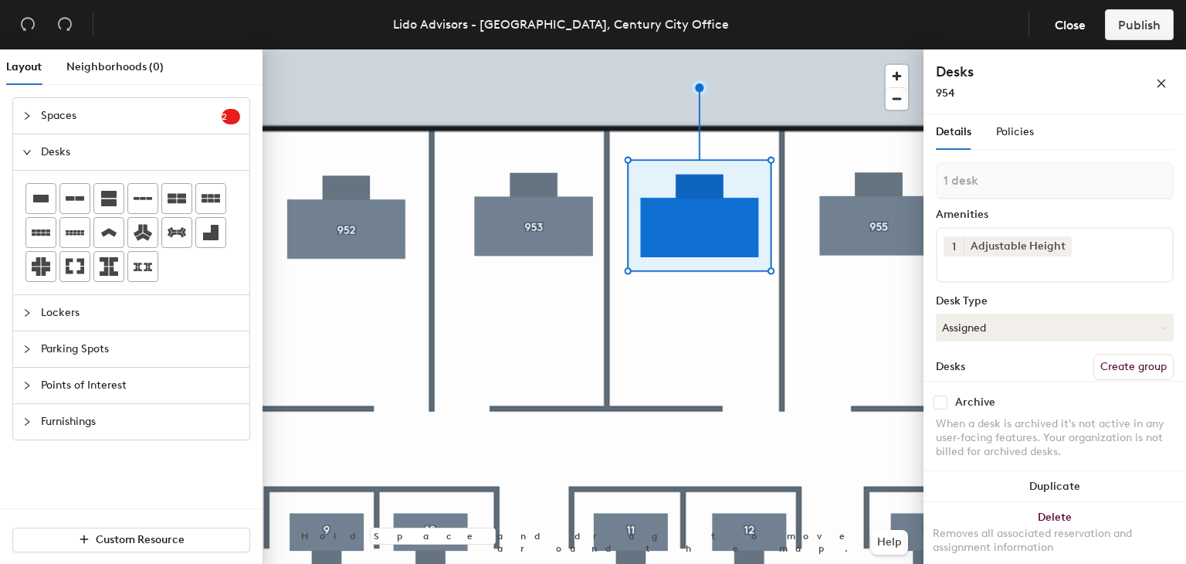
scroll to position [83, 0]
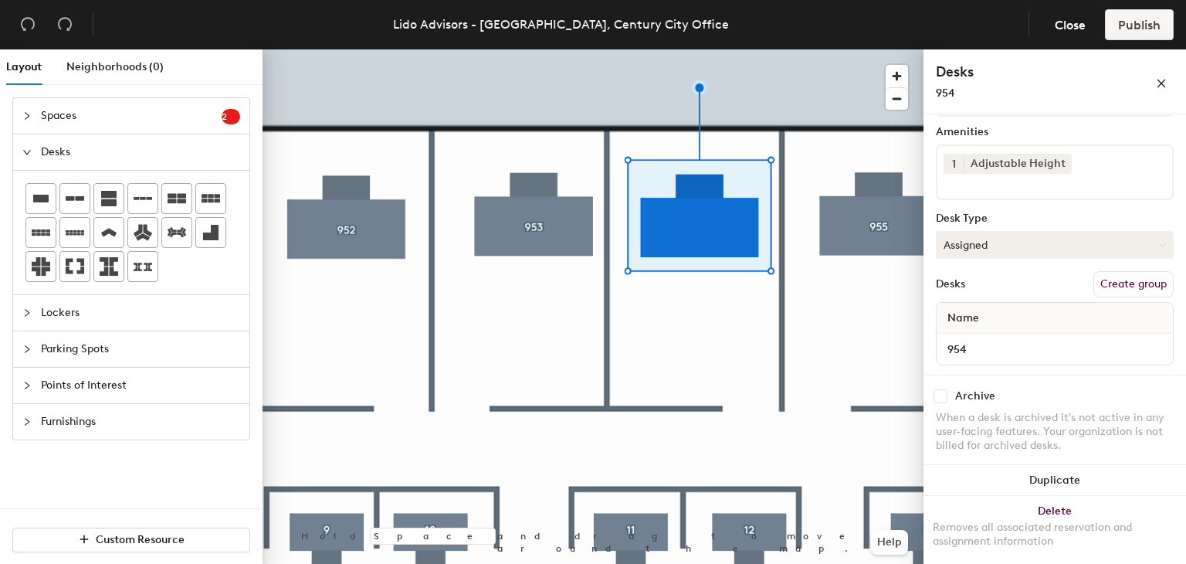
click at [1041, 248] on button "Assigned" at bounding box center [1055, 245] width 238 height 28
click at [1067, 251] on button "Assigned" at bounding box center [1055, 245] width 238 height 28
click at [1109, 283] on button "Create group" at bounding box center [1133, 284] width 80 height 26
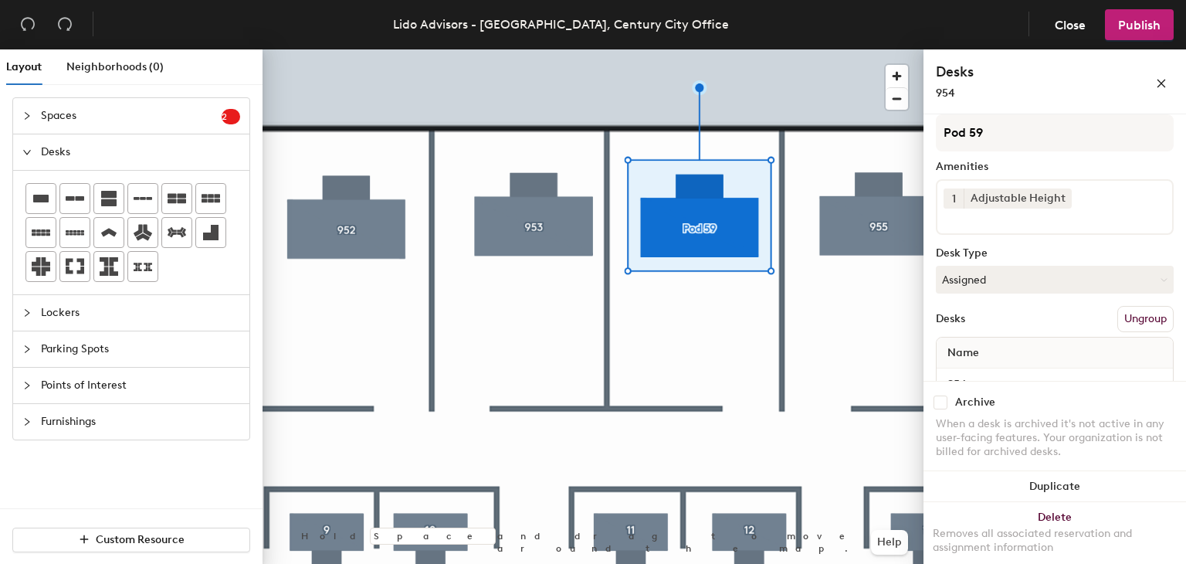
scroll to position [0, 0]
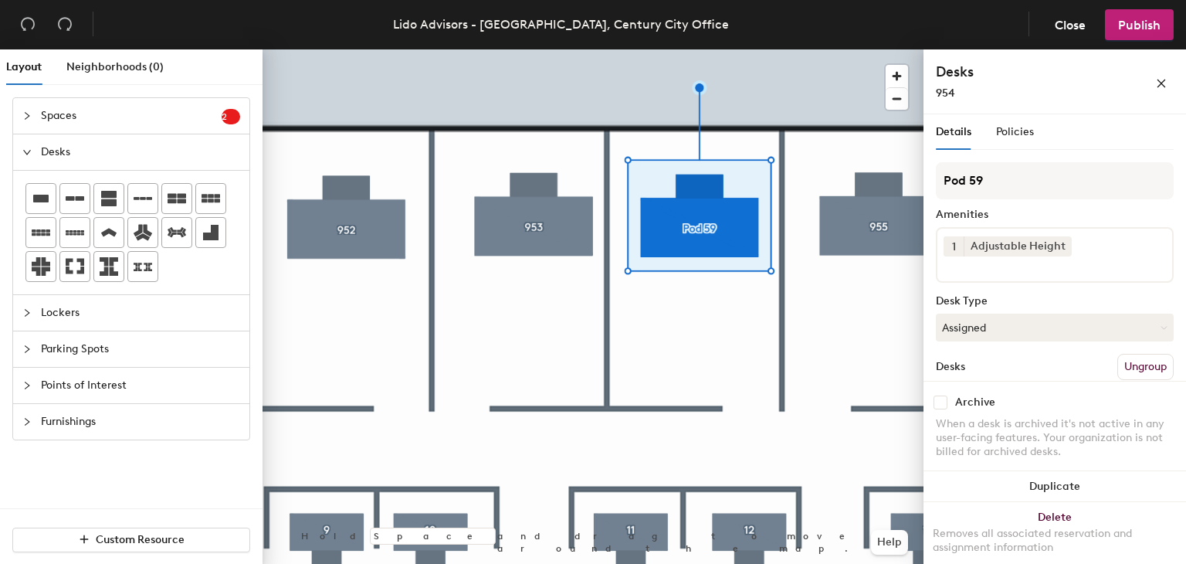
click at [893, 113] on div "Layout Neighborhoods (0) Spaces 2 Add existing spaces to the map 930 950 Desks …" at bounding box center [593, 309] width 1186 height 520
type input "954"
click at [1126, 29] on span "Publish" at bounding box center [1139, 25] width 42 height 15
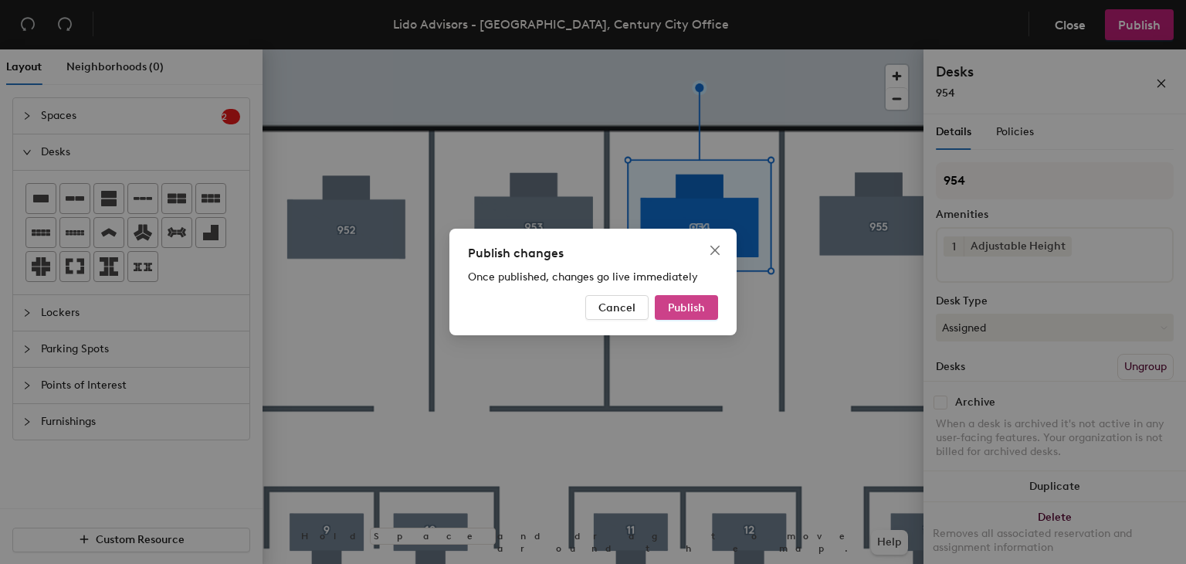
click at [683, 309] on span "Publish" at bounding box center [686, 307] width 37 height 13
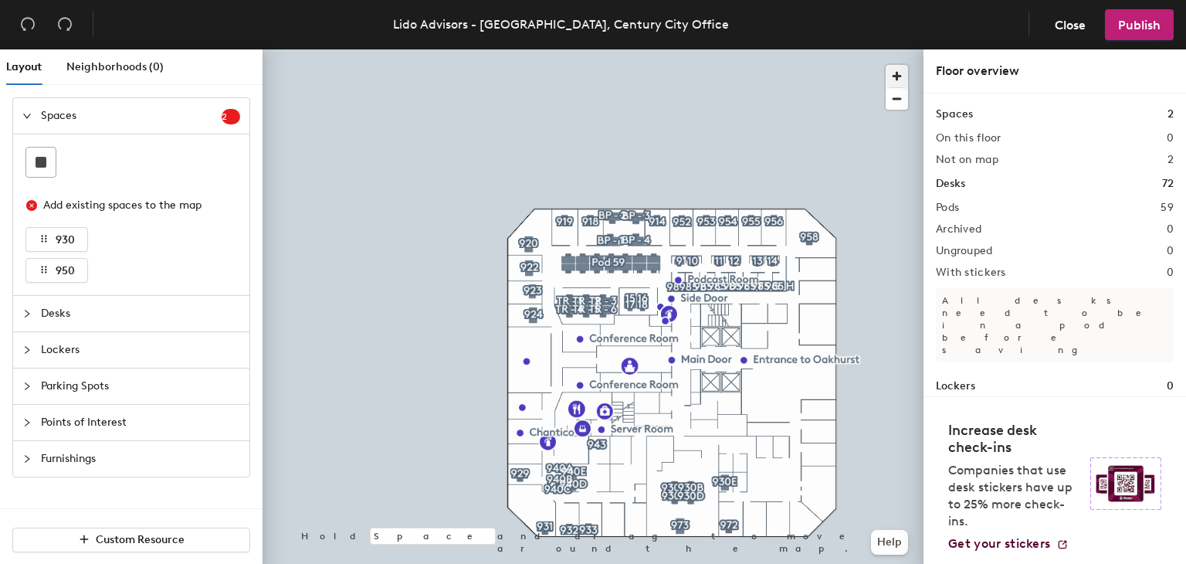
click at [898, 70] on span "button" at bounding box center [897, 76] width 22 height 22
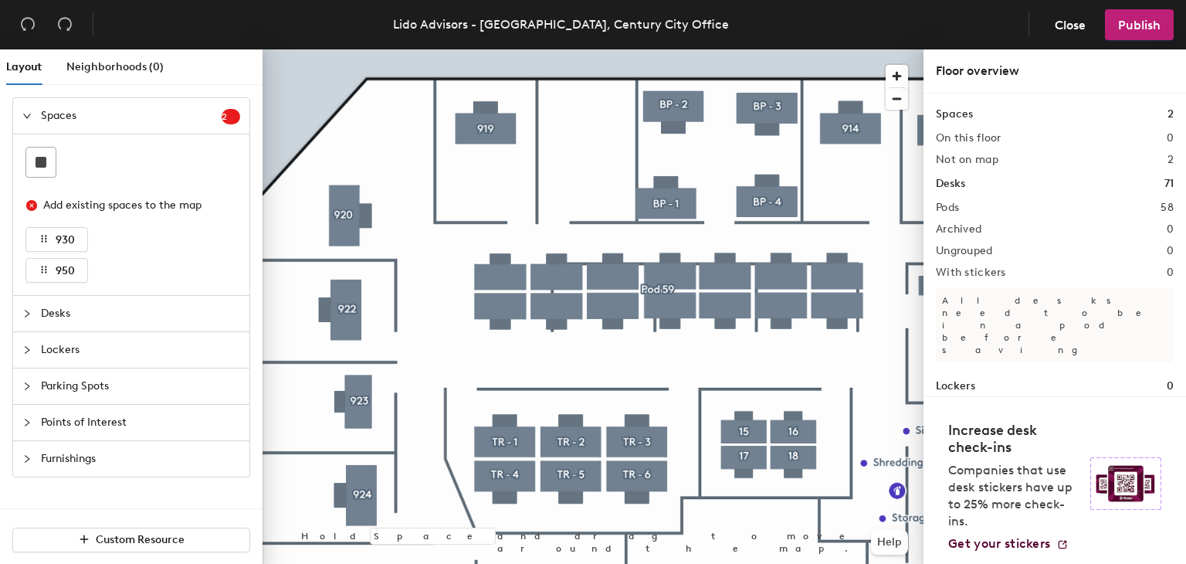
click at [76, 300] on span "Desks" at bounding box center [140, 314] width 199 height 36
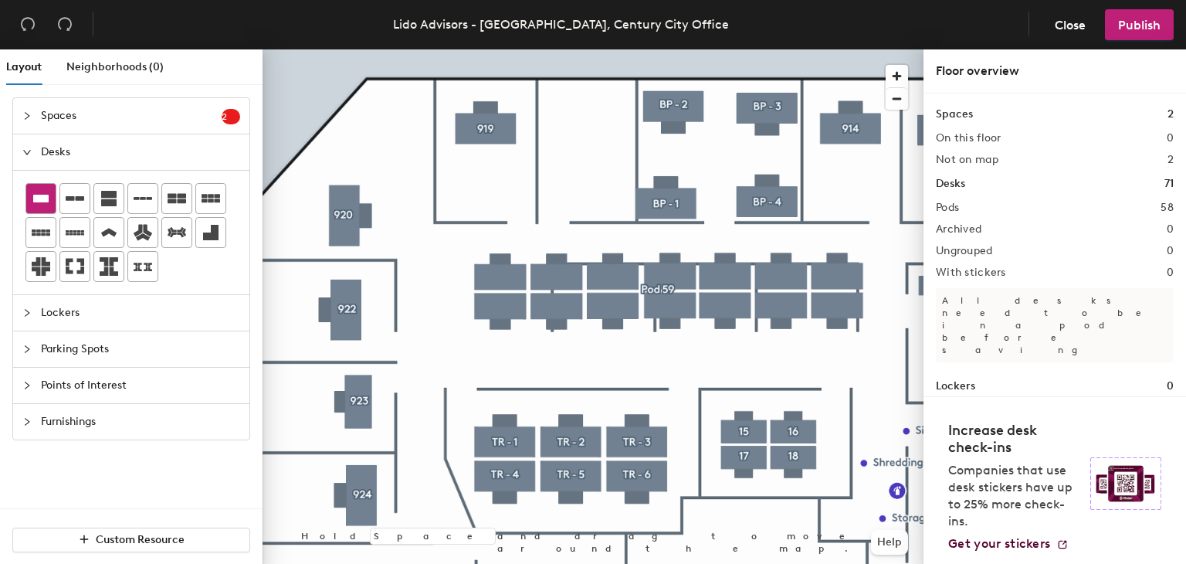
click at [45, 198] on icon at bounding box center [40, 199] width 15 height 8
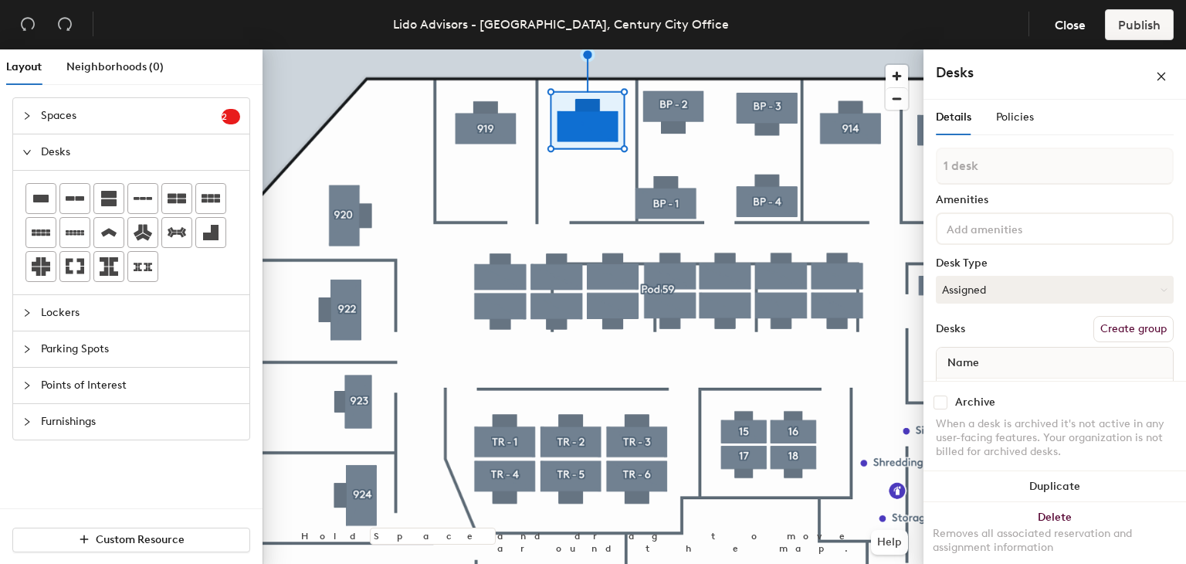
click at [1121, 322] on button "Create group" at bounding box center [1133, 329] width 80 height 26
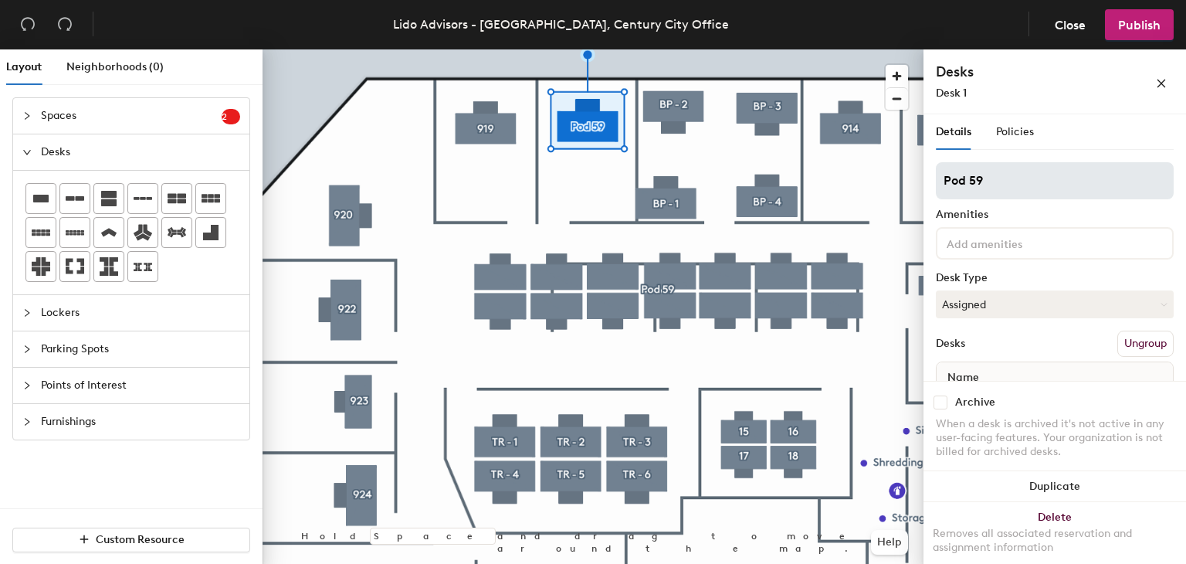
click at [985, 183] on input "Pod 59" at bounding box center [1055, 180] width 238 height 37
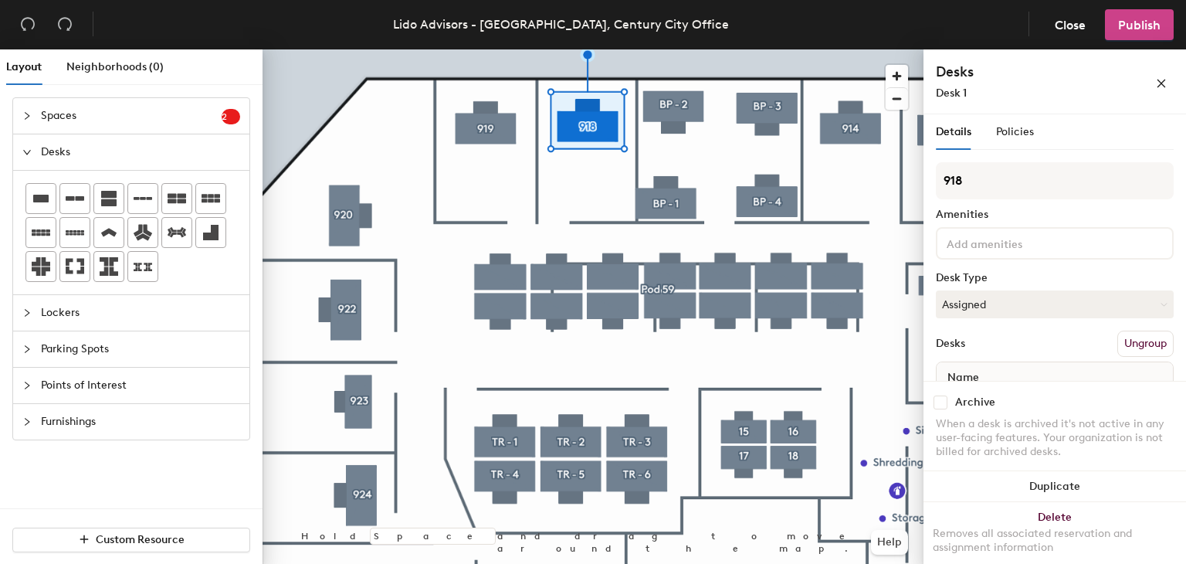
type input "918"
click at [1131, 22] on span "Publish" at bounding box center [1139, 25] width 42 height 15
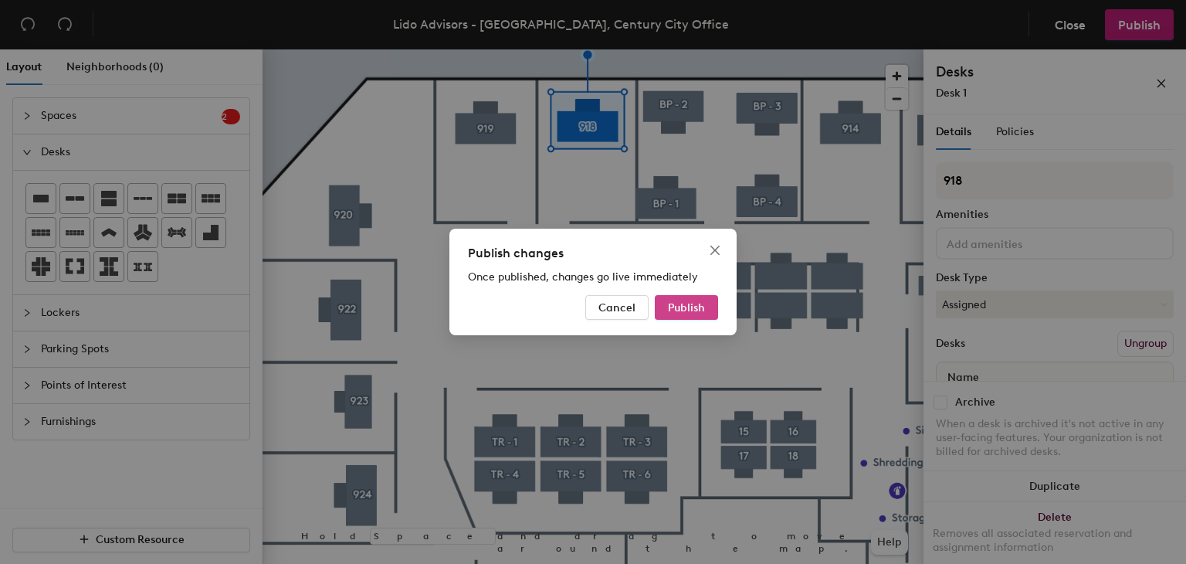
click at [690, 305] on span "Publish" at bounding box center [686, 307] width 37 height 13
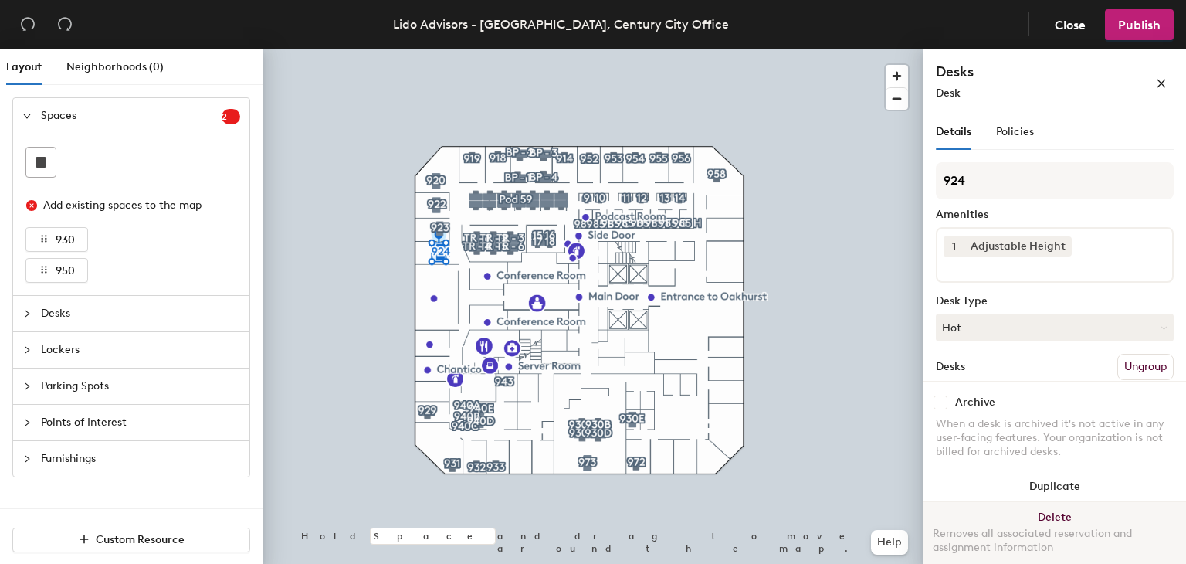
click at [1049, 514] on button "Delete Removes all associated reservation and assignment information" at bounding box center [1055, 536] width 263 height 68
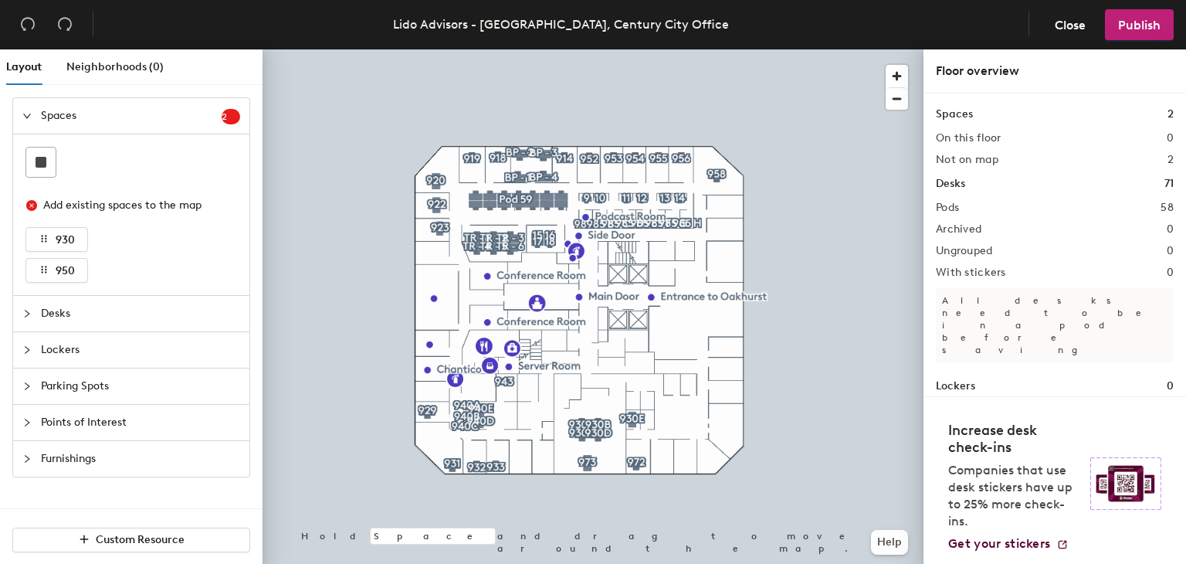
click at [90, 314] on span "Desks" at bounding box center [140, 314] width 199 height 36
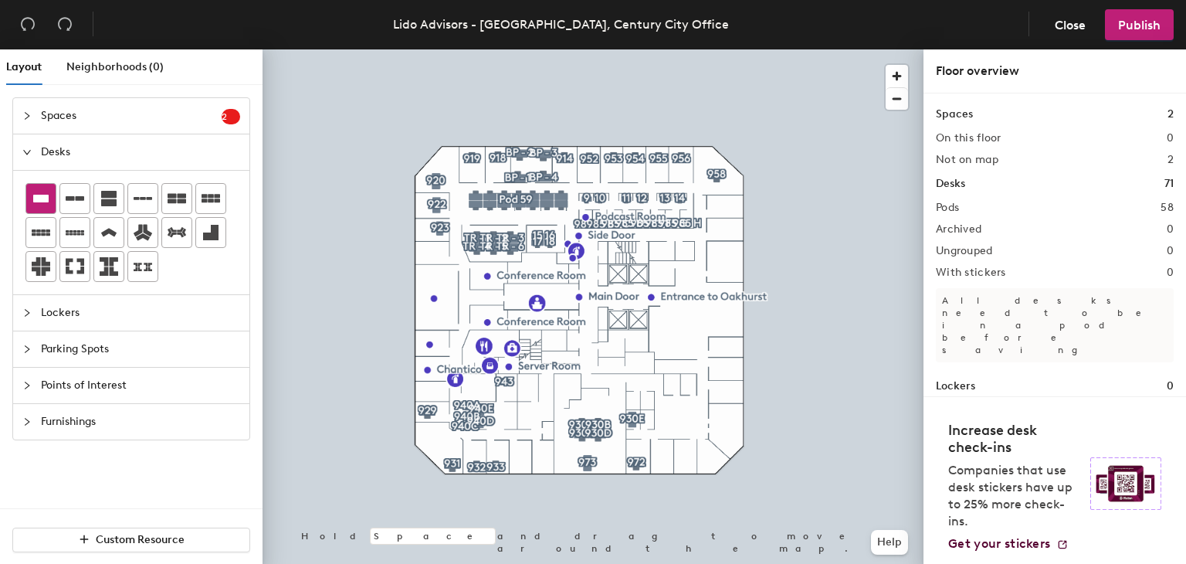
click at [43, 202] on icon at bounding box center [41, 198] width 19 height 19
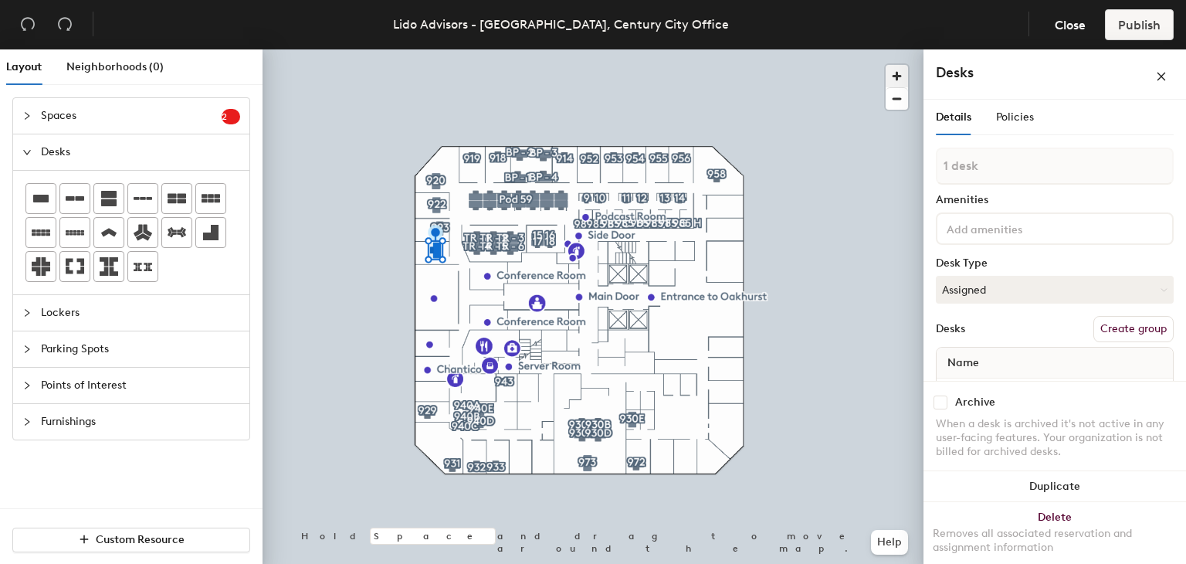
click at [896, 66] on span "button" at bounding box center [897, 76] width 22 height 22
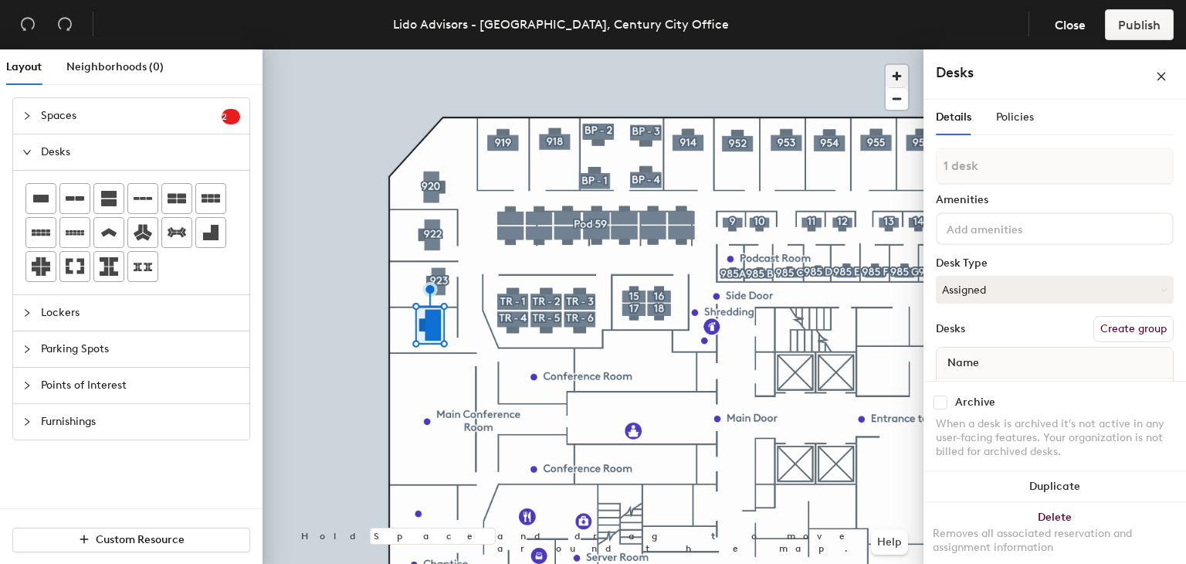
click at [895, 85] on span "button" at bounding box center [897, 76] width 22 height 22
click at [432, 49] on div at bounding box center [593, 49] width 661 height 0
type input "2 desks, multiple groups"
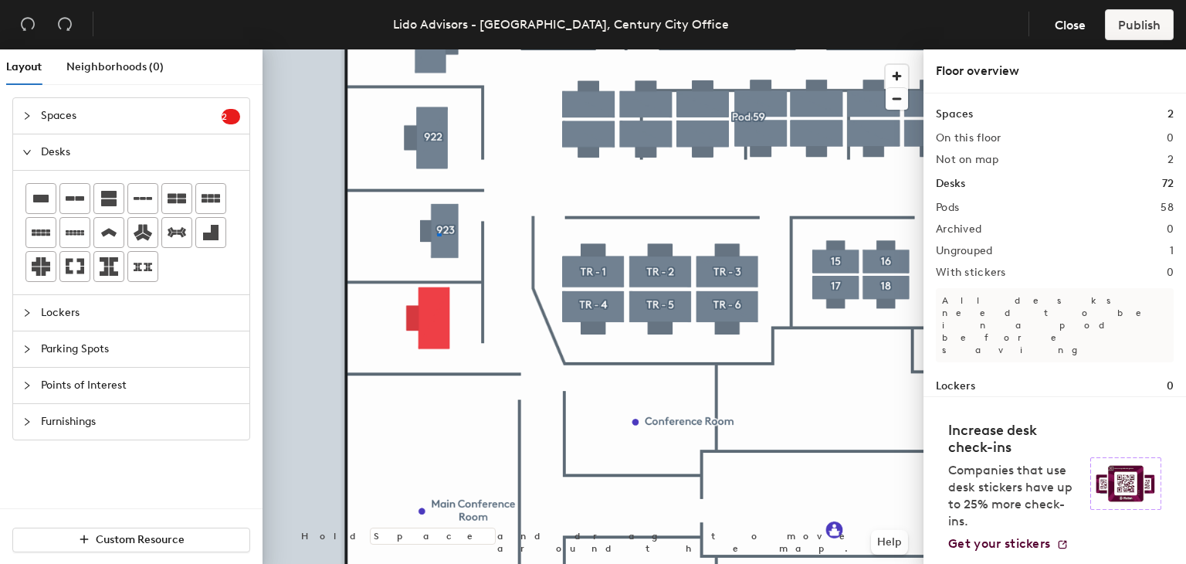
click at [436, 49] on div at bounding box center [593, 49] width 661 height 0
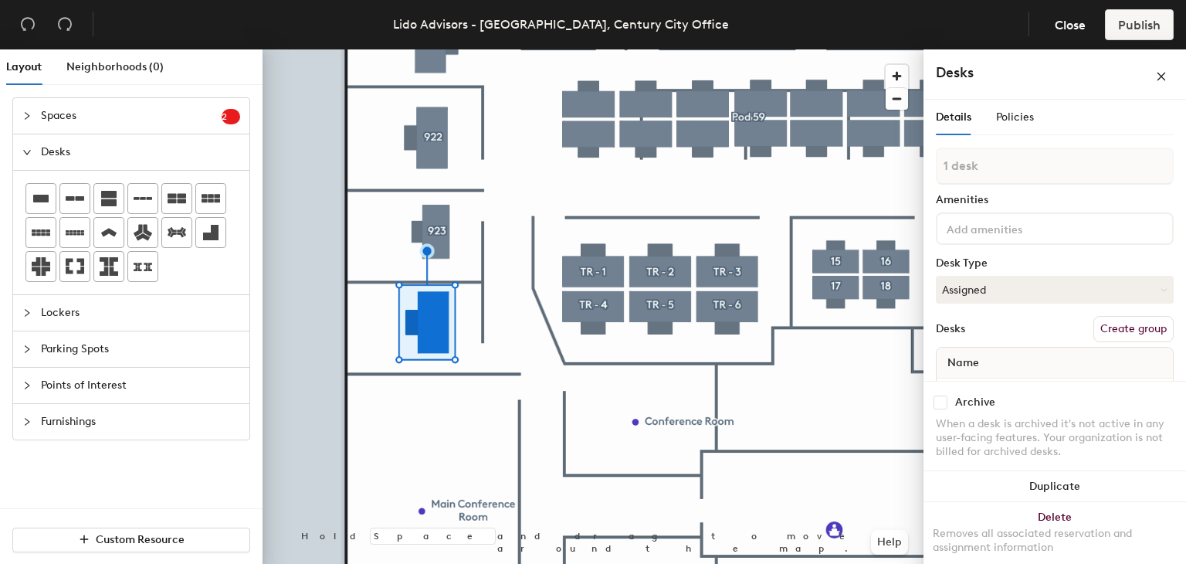
click at [1128, 327] on button "Create group" at bounding box center [1133, 329] width 80 height 26
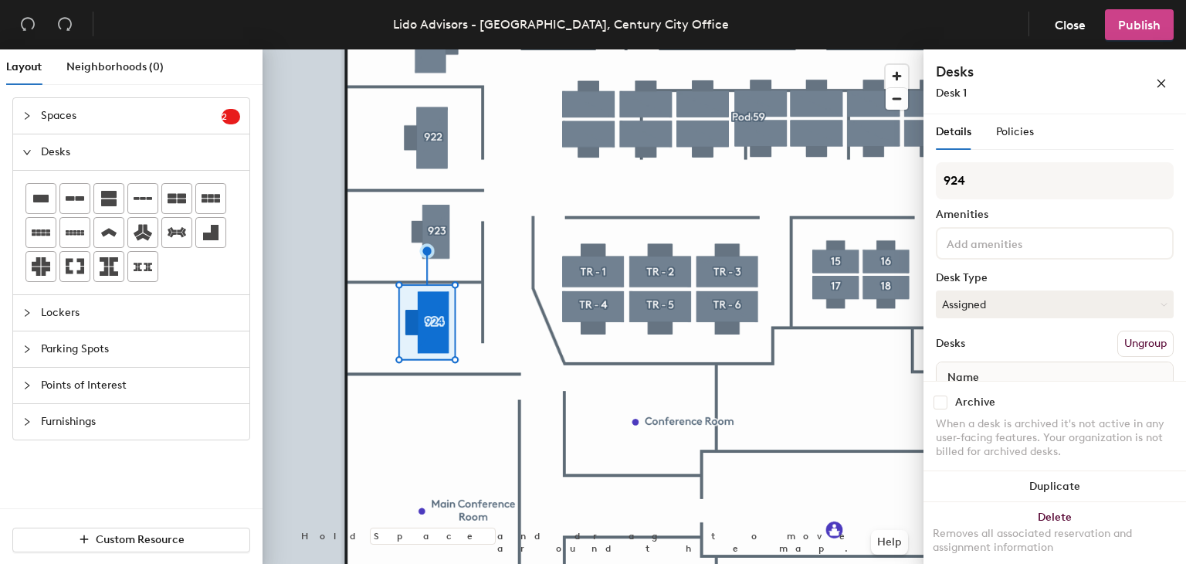
type input "924"
click at [1134, 32] on button "Publish" at bounding box center [1139, 24] width 69 height 31
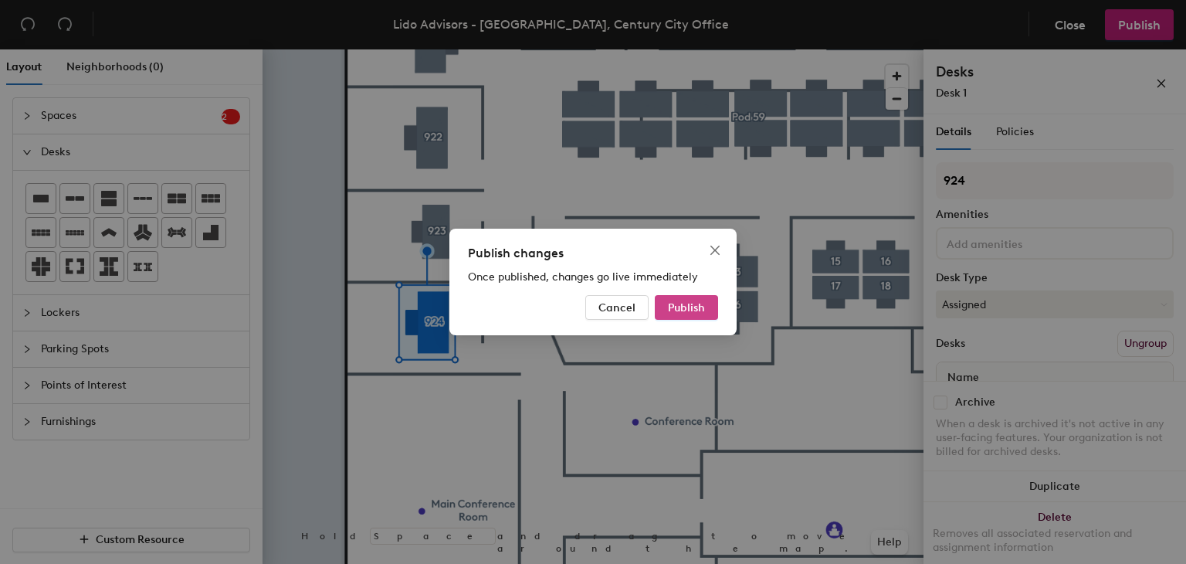
click at [693, 303] on span "Publish" at bounding box center [686, 307] width 37 height 13
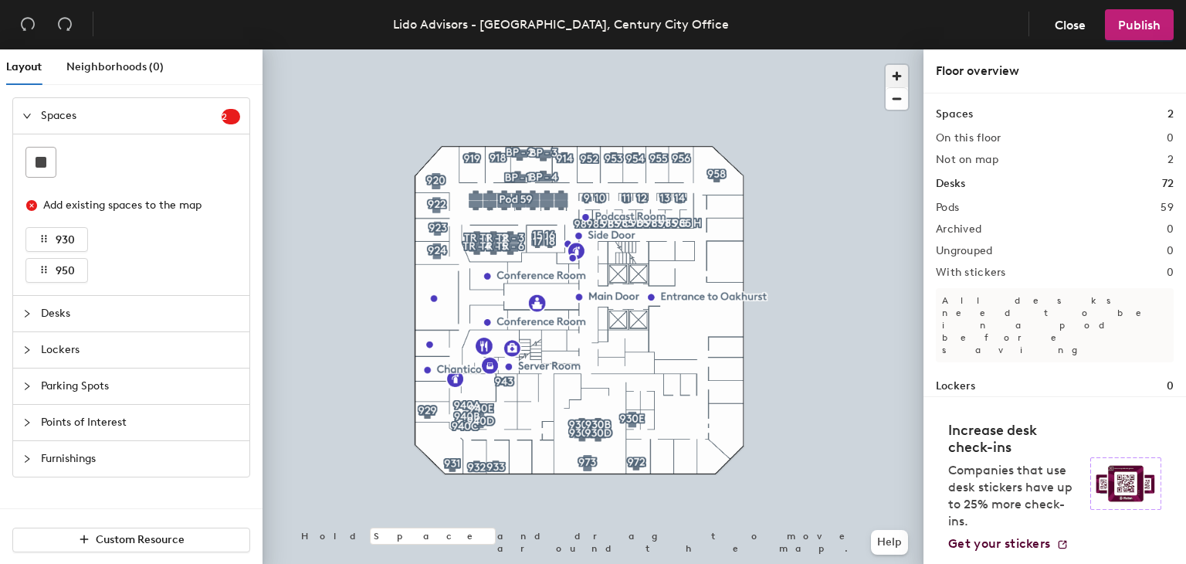
click at [893, 74] on span "button" at bounding box center [897, 76] width 22 height 22
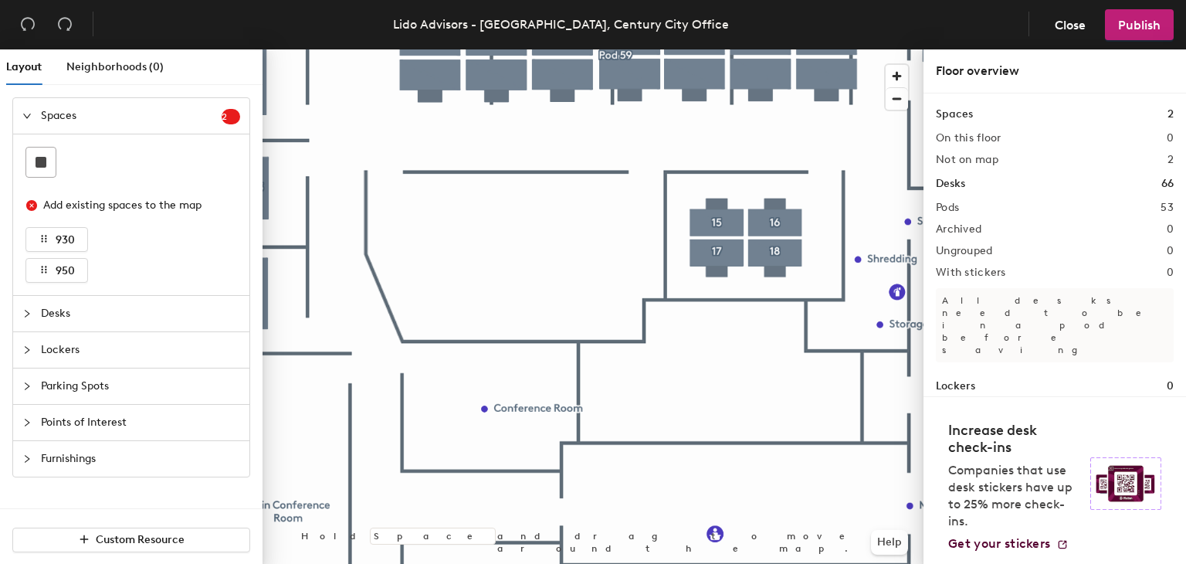
click at [127, 319] on span "Desks" at bounding box center [140, 314] width 199 height 36
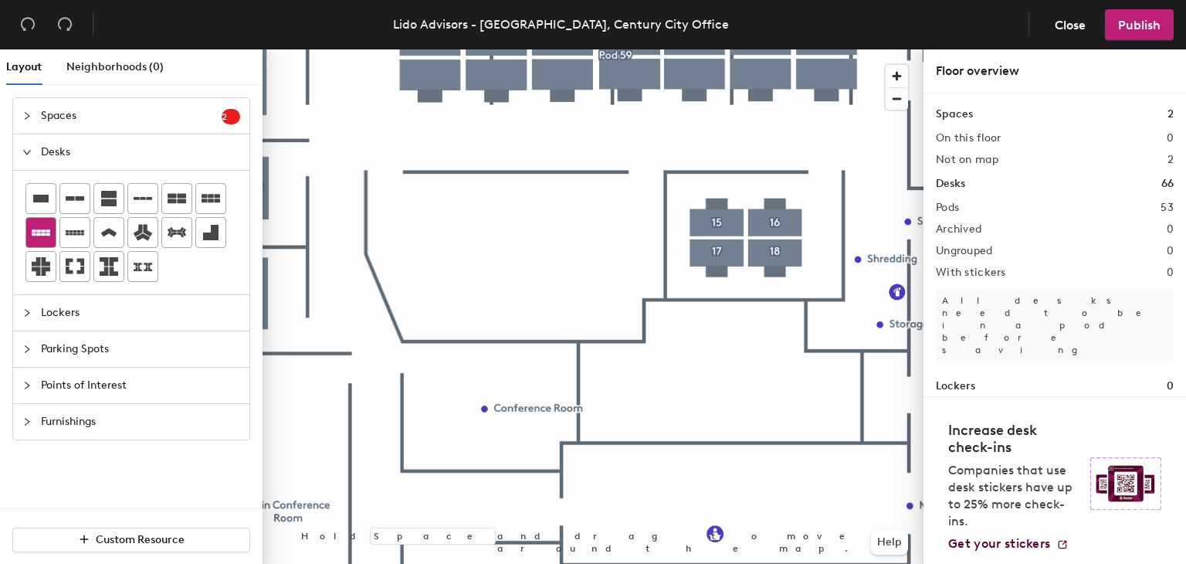
click at [49, 236] on div at bounding box center [40, 232] width 29 height 29
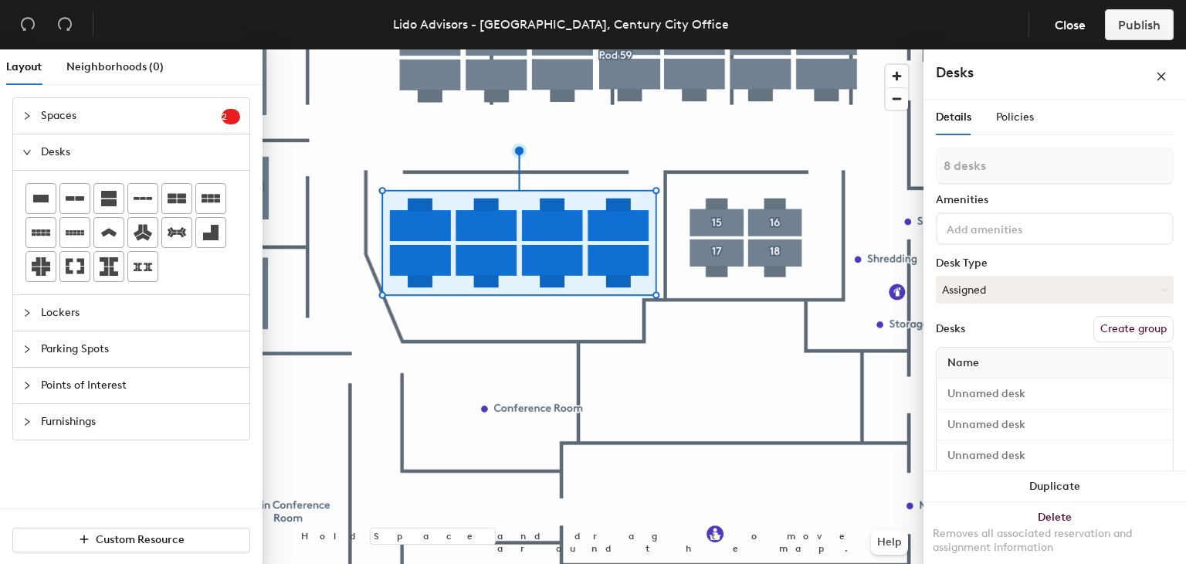
click at [1117, 333] on button "Create group" at bounding box center [1133, 329] width 80 height 26
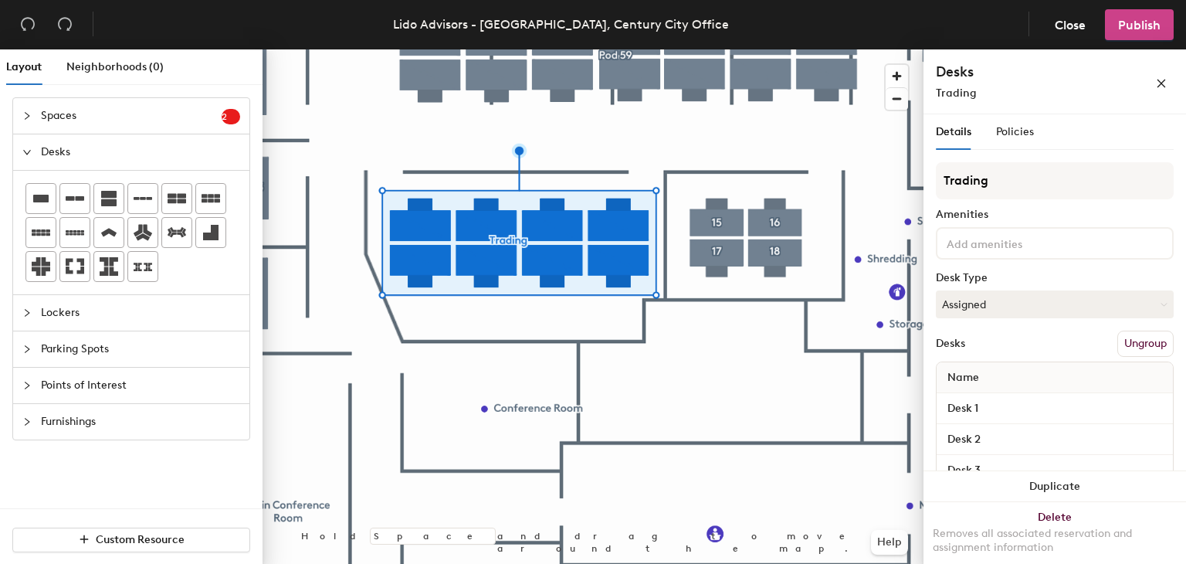
type input "Trading"
click at [1127, 23] on span "Publish" at bounding box center [1139, 25] width 42 height 15
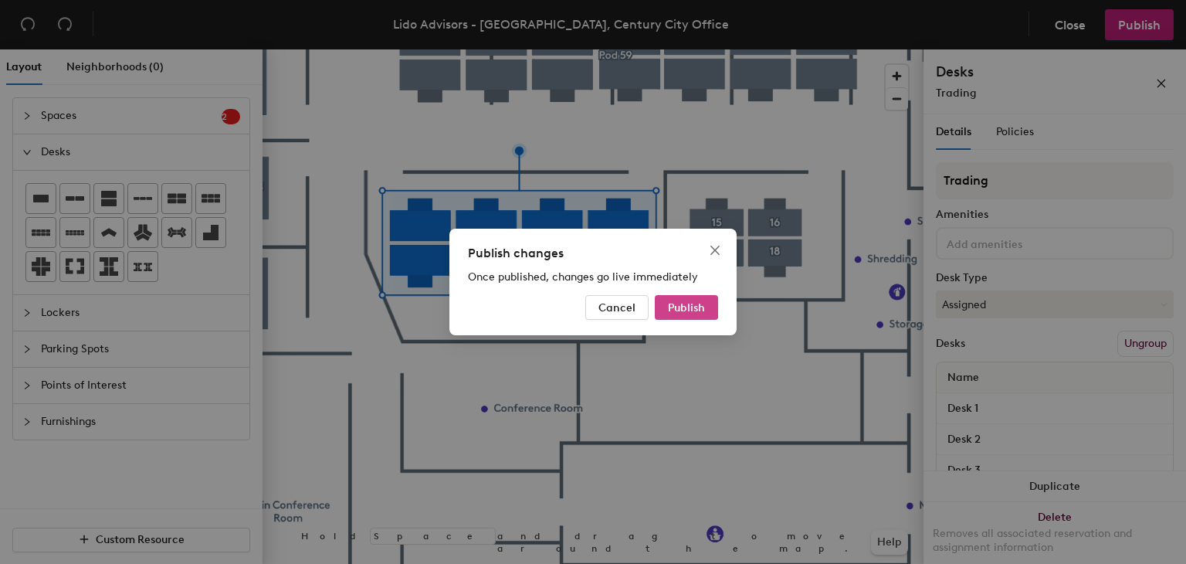
click at [667, 310] on button "Publish" at bounding box center [686, 307] width 63 height 25
